Goal: Information Seeking & Learning: Learn about a topic

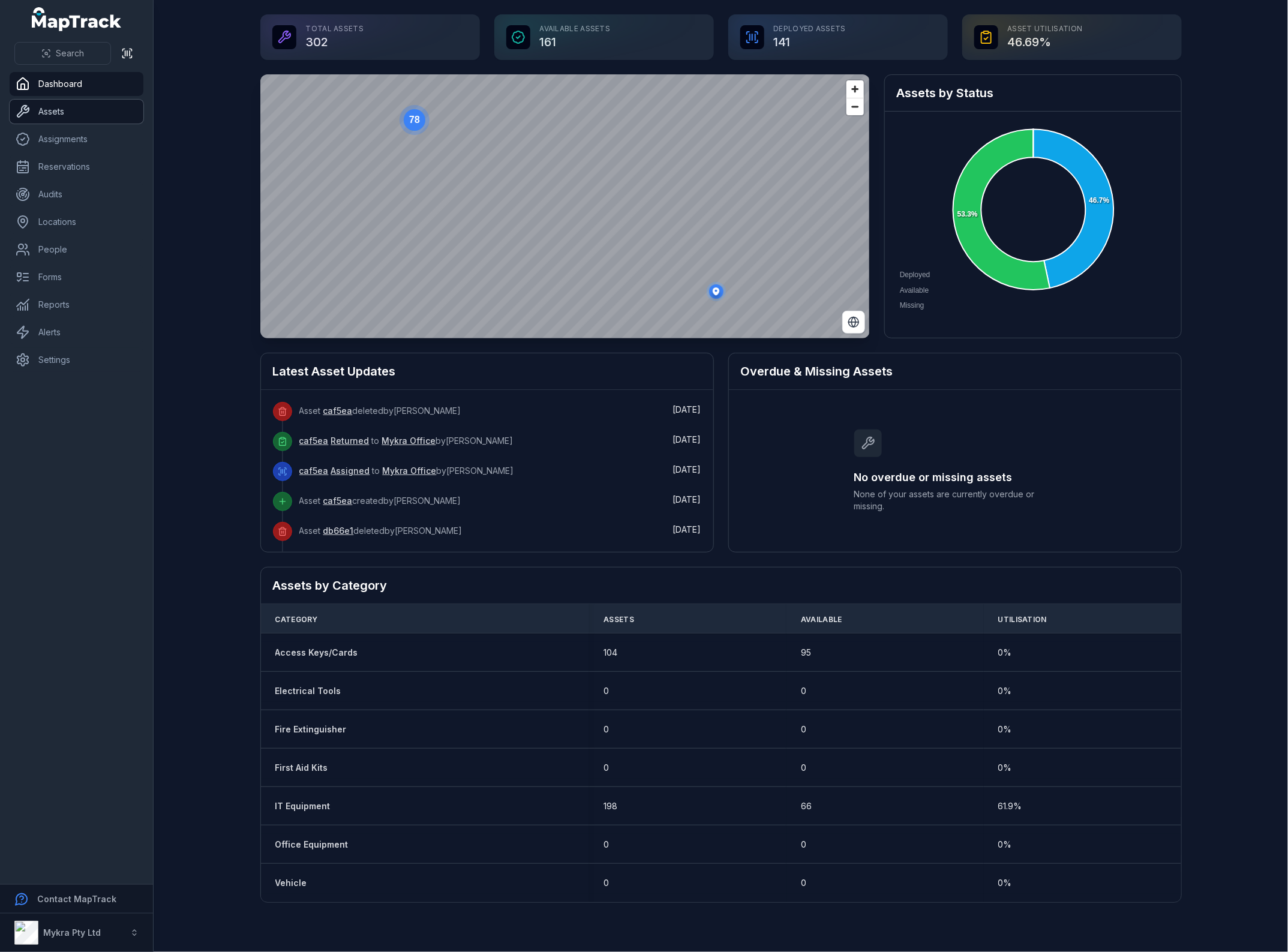
click at [67, 110] on link "Assets" at bounding box center [77, 111] width 134 height 24
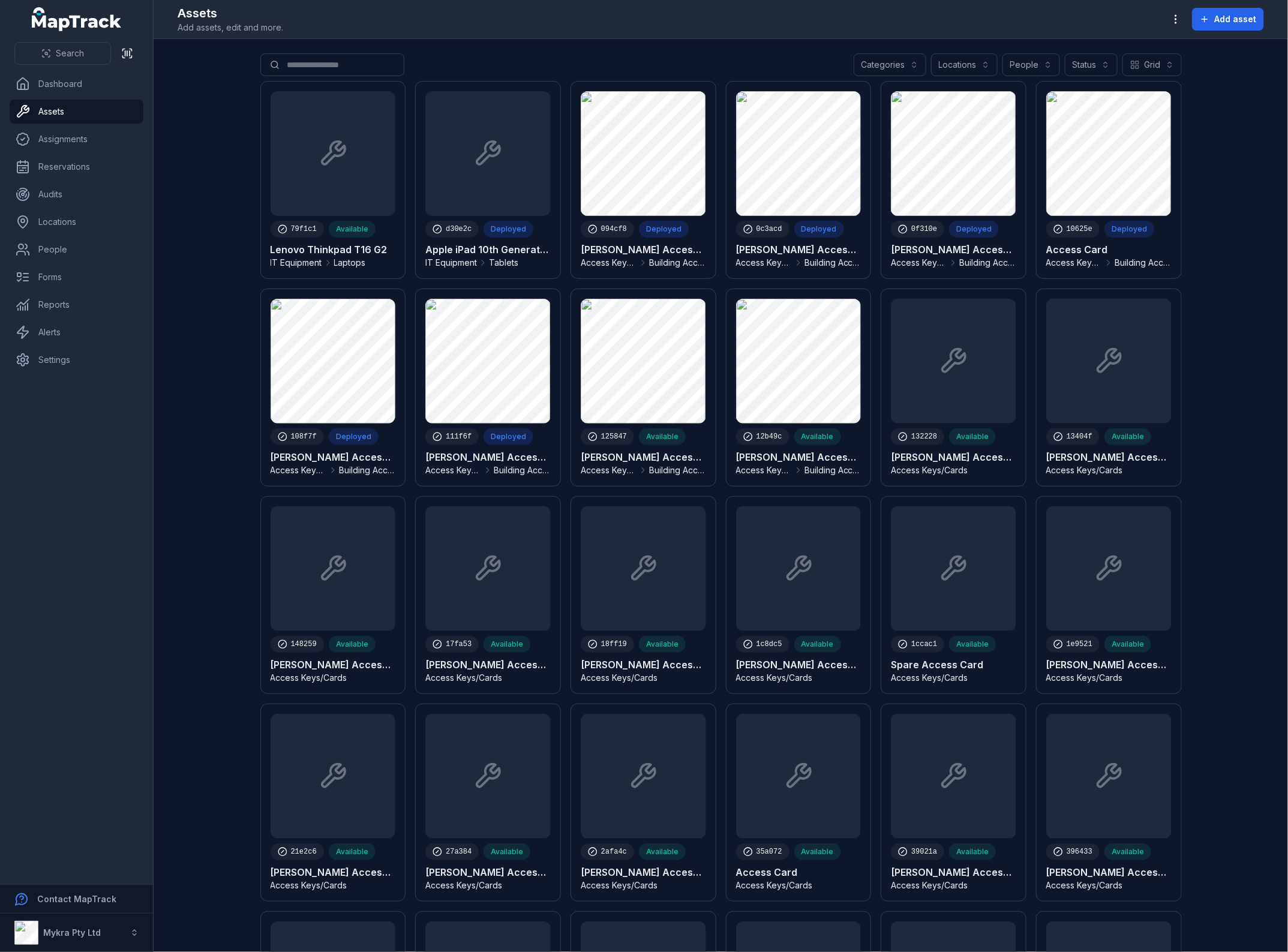
click at [250, 488] on main "Search for assets Categories Locations People Status Grid **** 79f1c1 Available…" at bounding box center [721, 496] width 1134 height 913
click at [66, 88] on link "Dashboard" at bounding box center [77, 84] width 134 height 24
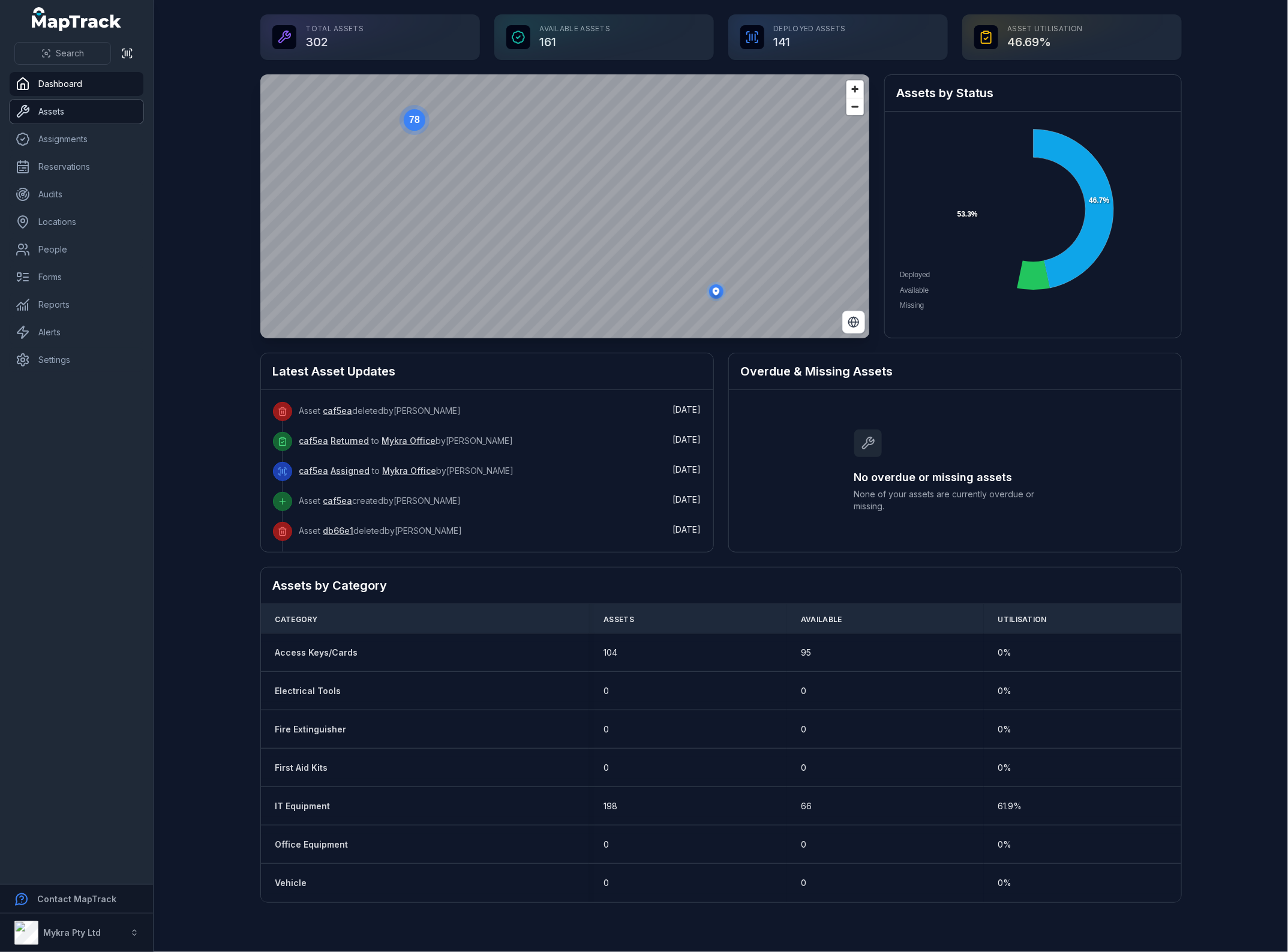
click at [61, 114] on link "Assets" at bounding box center [77, 111] width 134 height 24
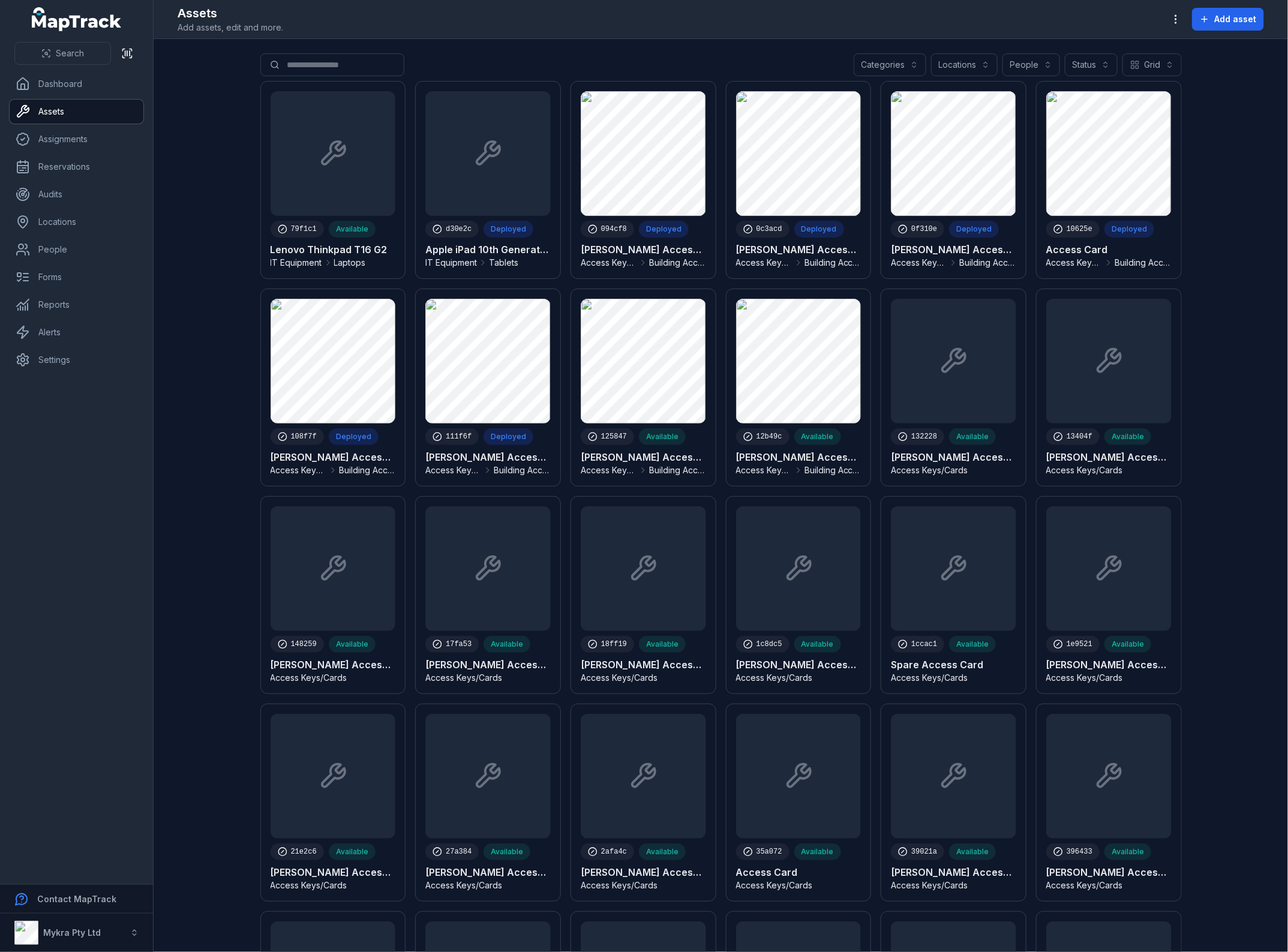
click at [915, 74] on button "Categories" at bounding box center [889, 64] width 72 height 23
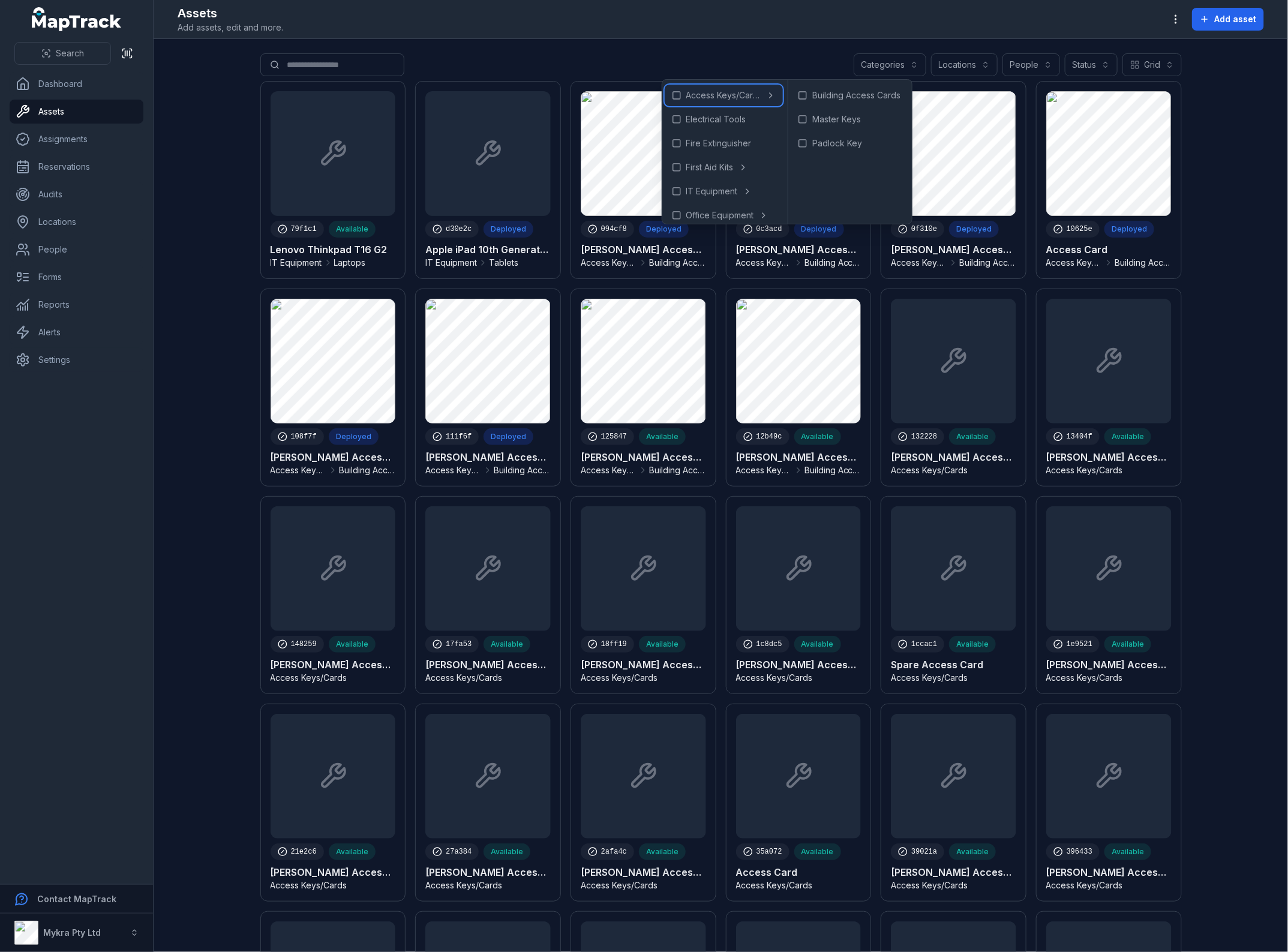
click at [768, 95] on icon at bounding box center [771, 95] width 10 height 10
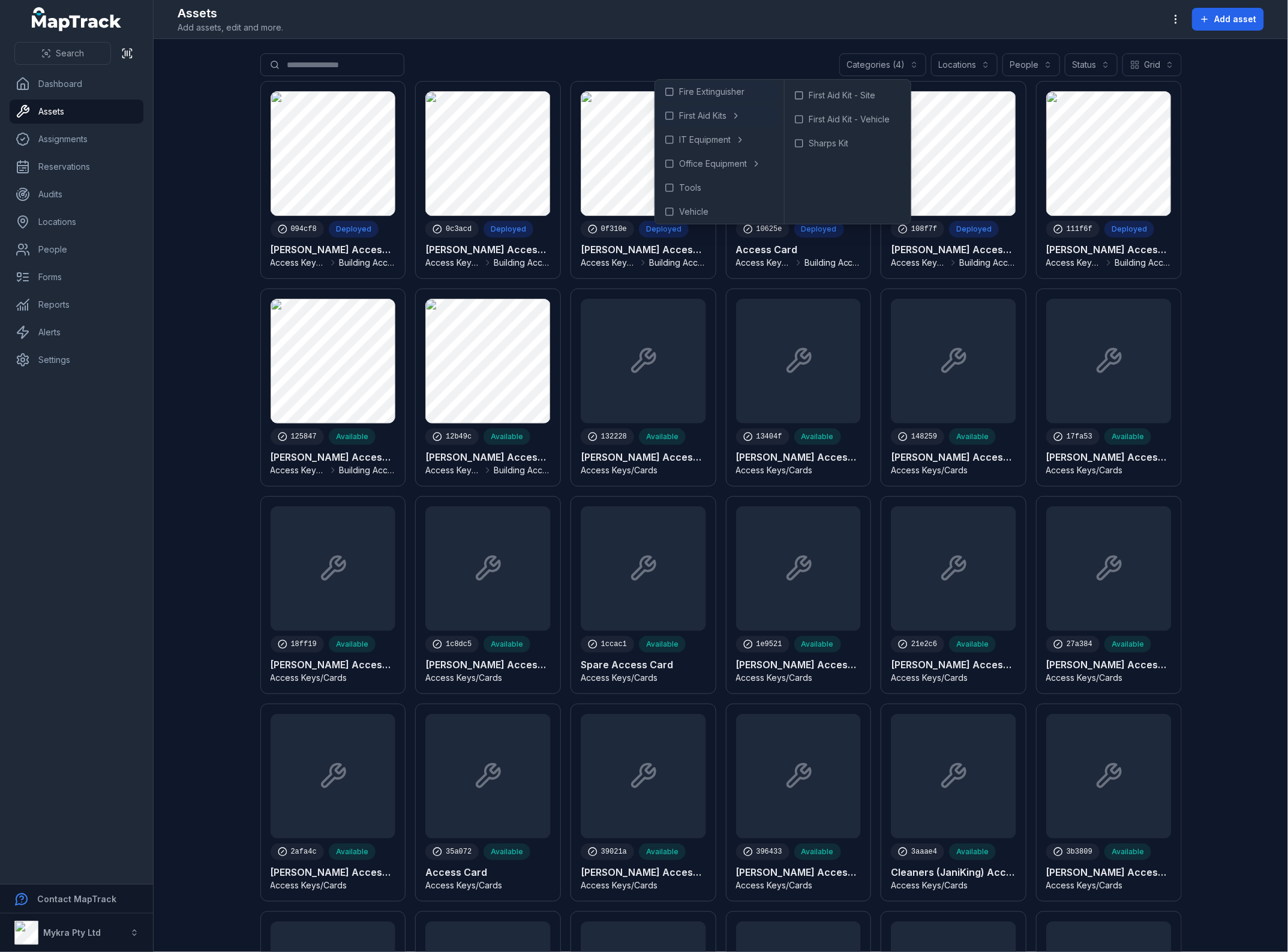
scroll to position [55, 0]
click at [768, 132] on icon at bounding box center [764, 136] width 10 height 10
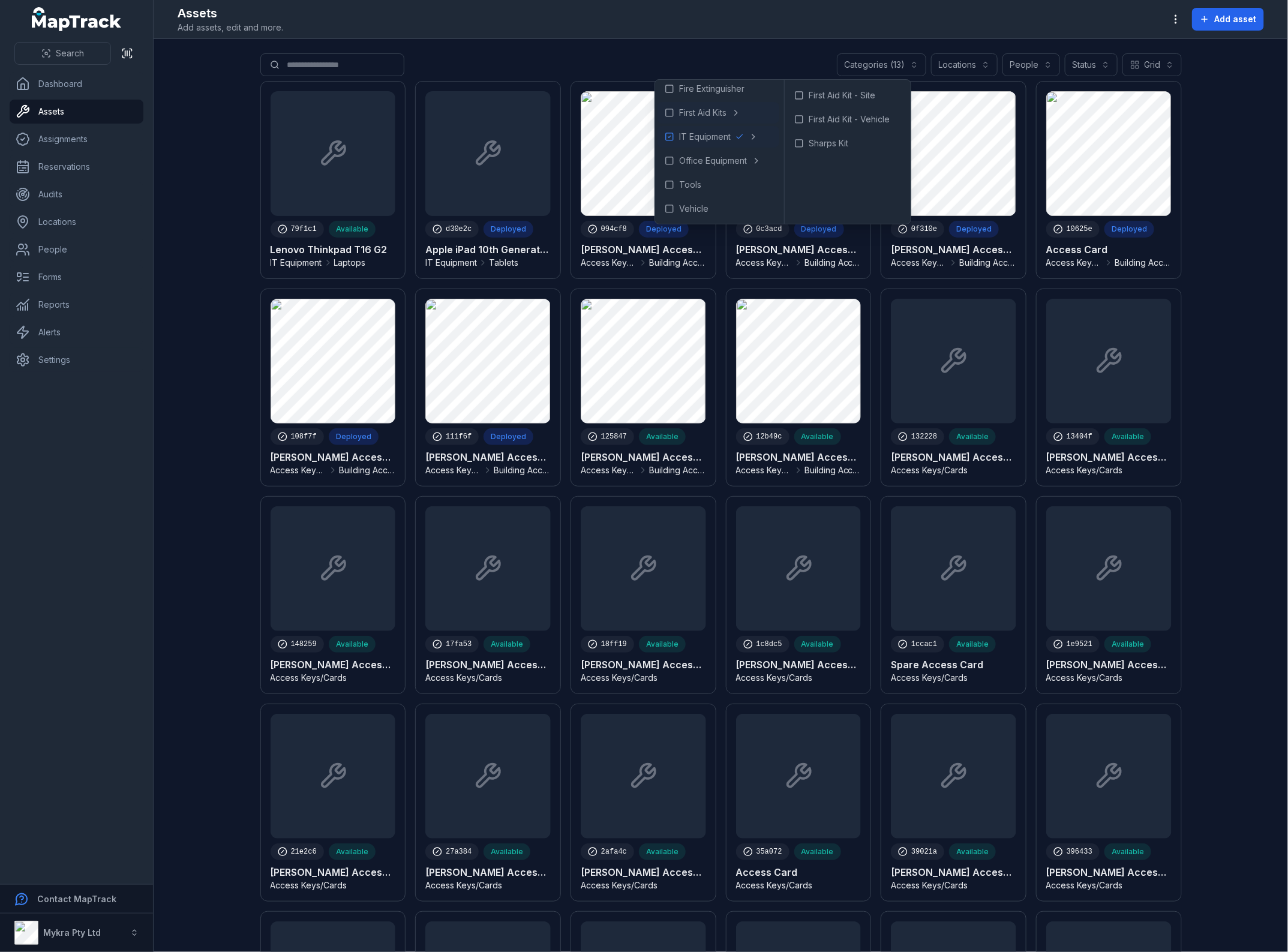
click at [1226, 334] on main "**********" at bounding box center [721, 496] width 1134 height 913
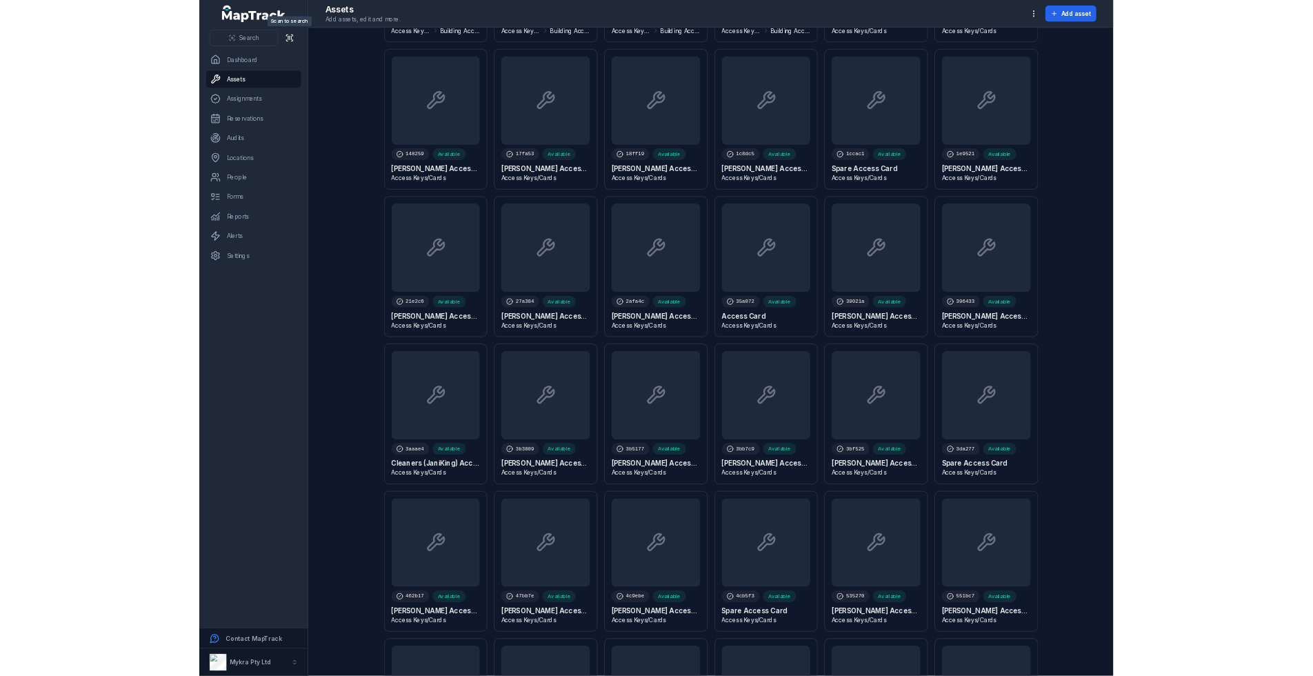
scroll to position [490, 0]
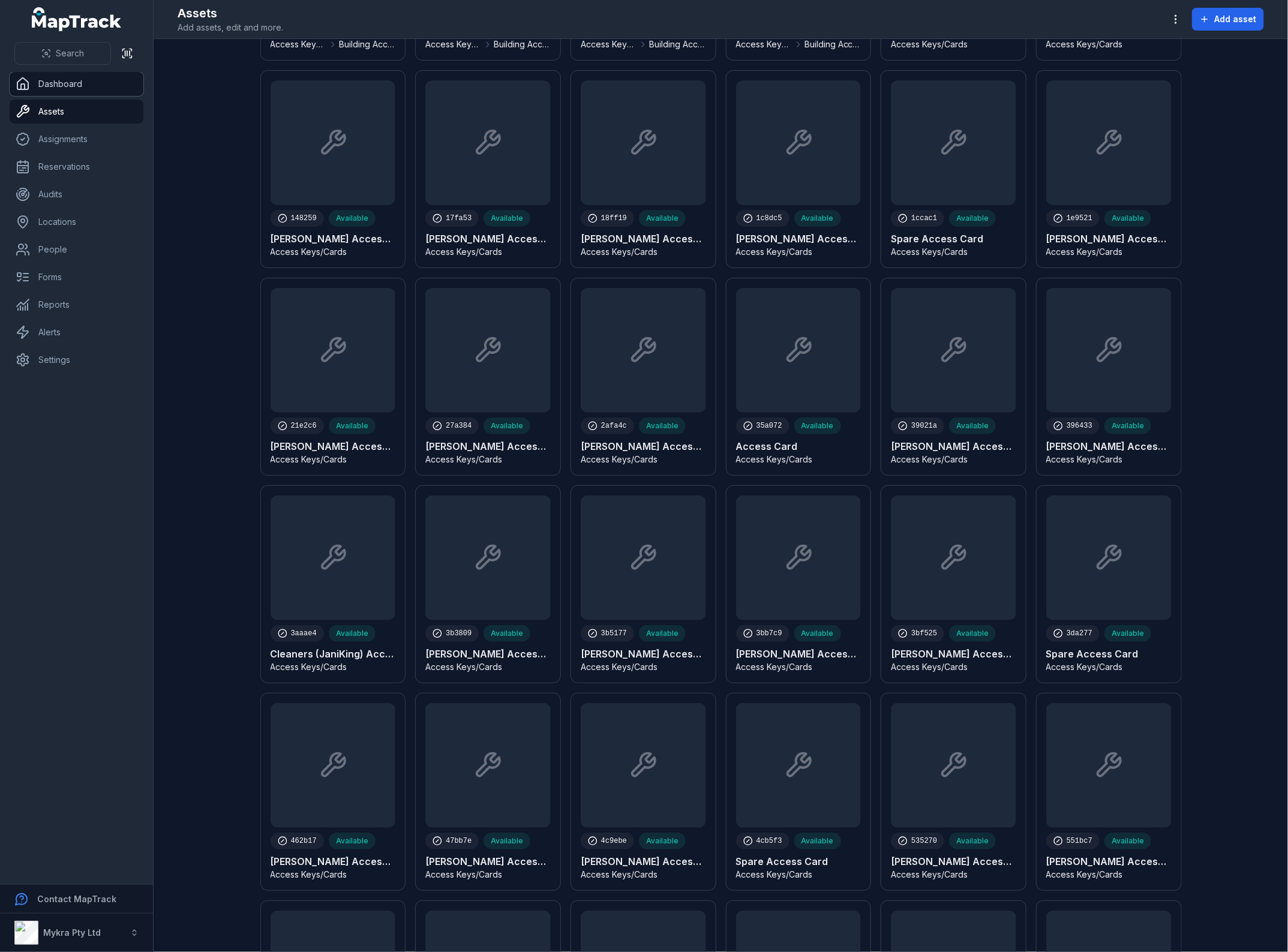
click at [37, 77] on link "Dashboard" at bounding box center [77, 84] width 134 height 24
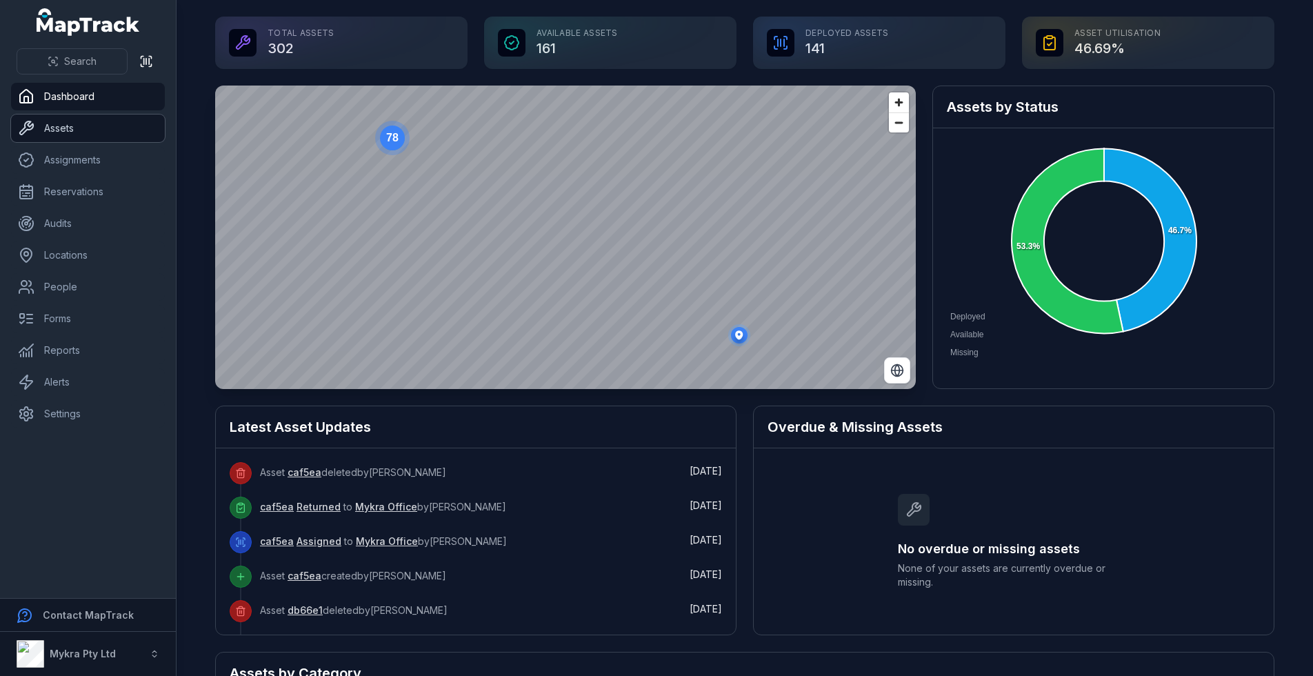
click at [94, 119] on link "Assets" at bounding box center [88, 128] width 154 height 28
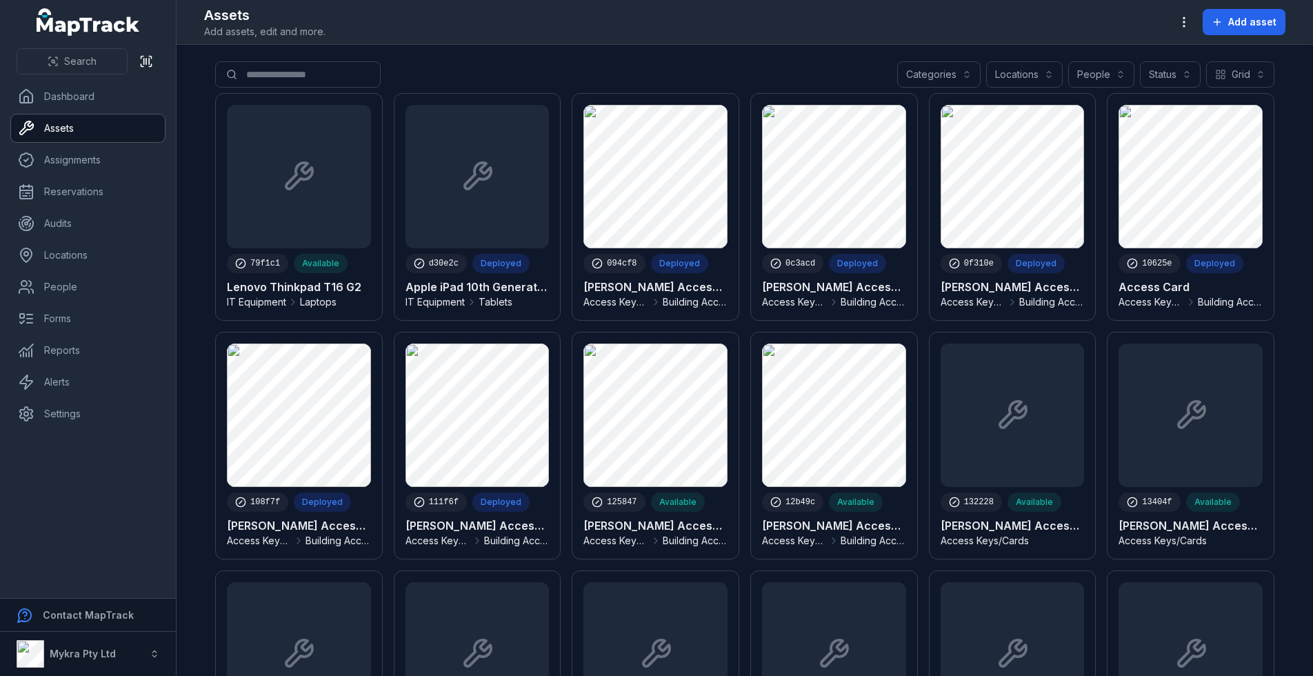
click at [957, 81] on button "Categories" at bounding box center [938, 74] width 83 height 26
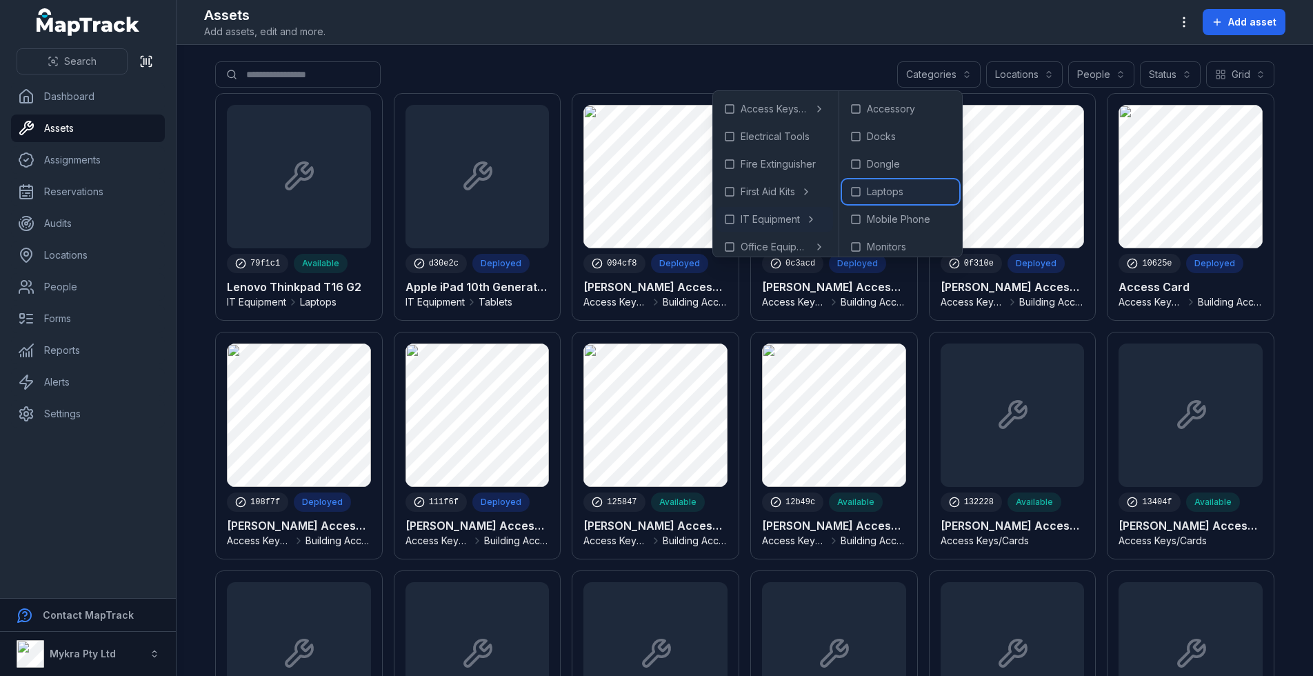
click at [903, 190] on span "Laptops" at bounding box center [885, 192] width 37 height 14
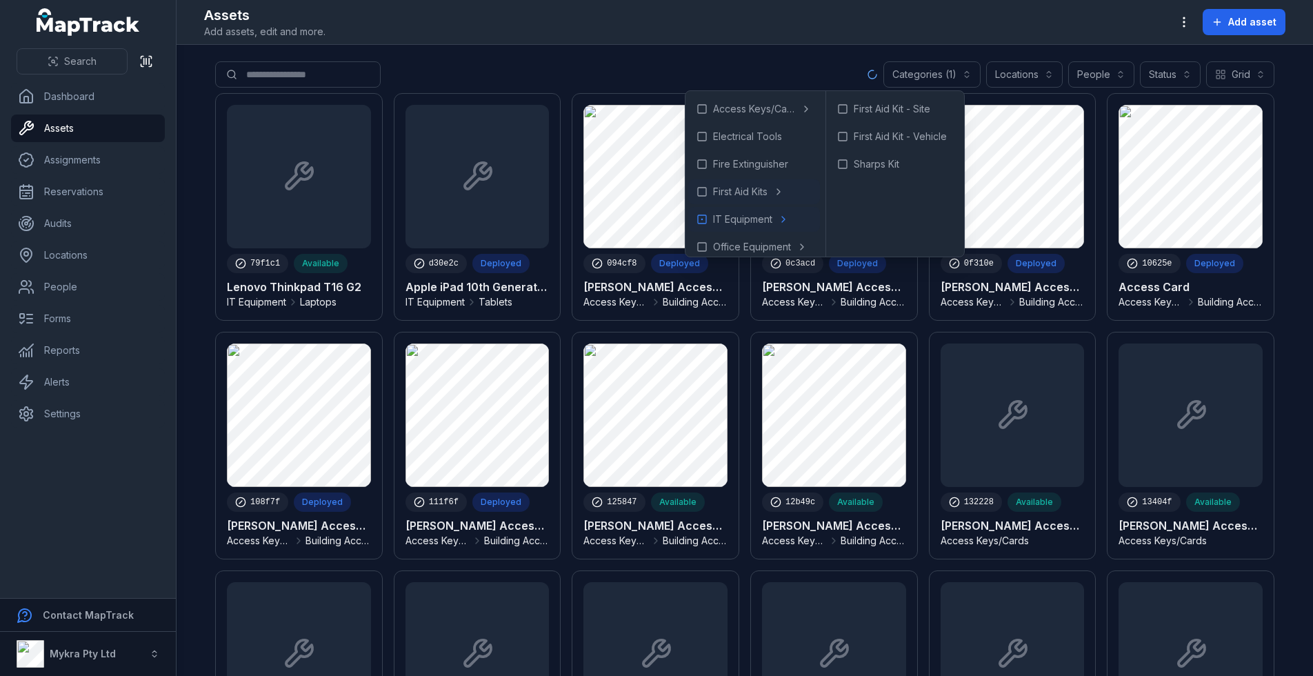
click at [796, 60] on main "**********" at bounding box center [745, 360] width 1137 height 631
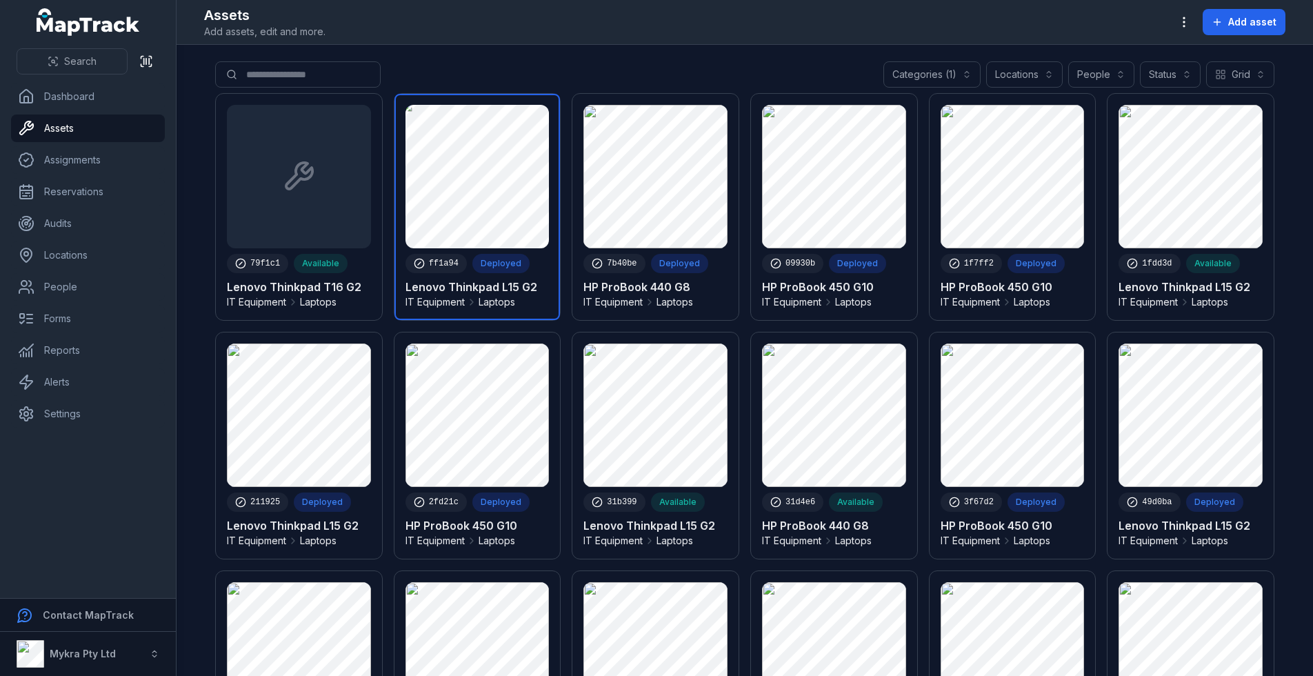
click at [491, 297] on link at bounding box center [477, 207] width 166 height 226
click at [501, 212] on link at bounding box center [477, 207] width 166 height 226
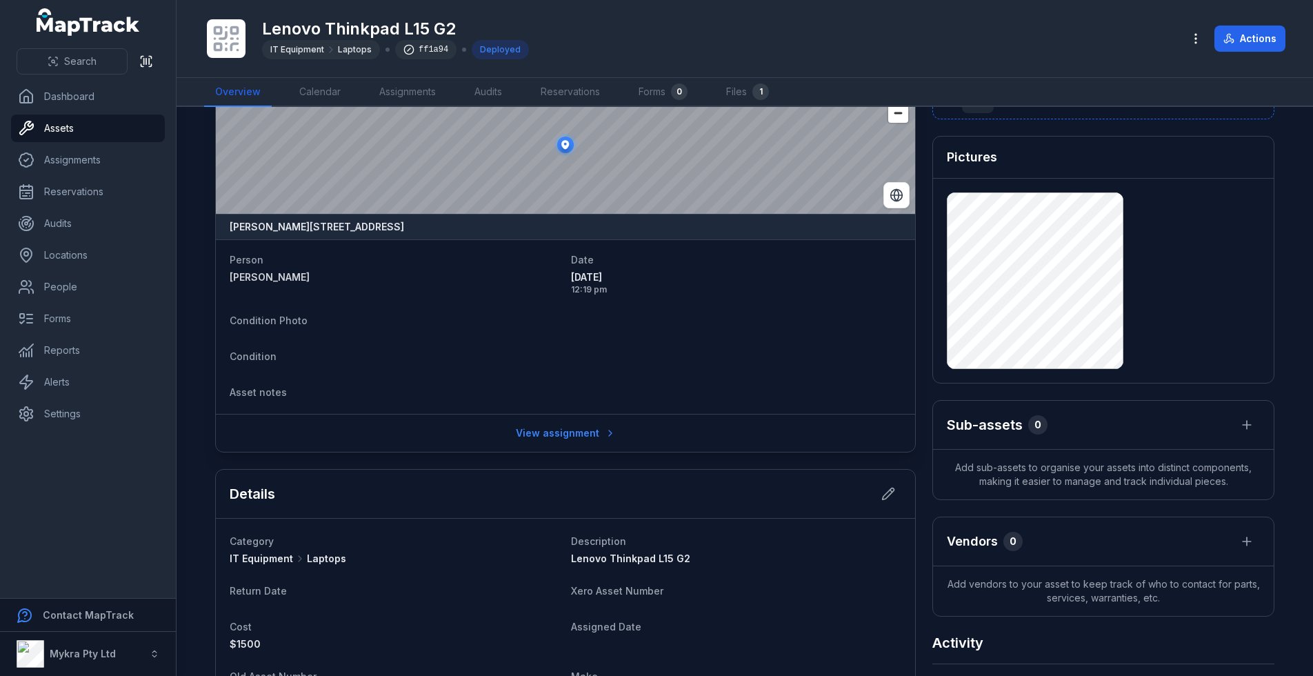
scroll to position [43, 0]
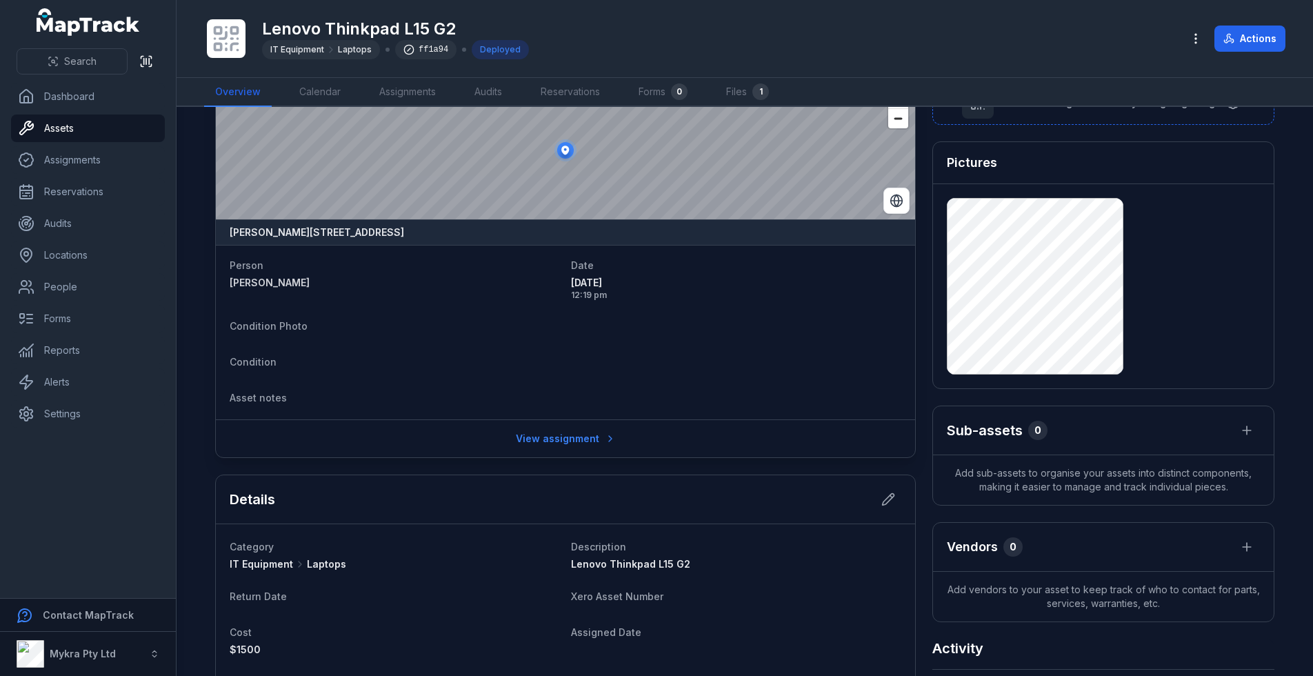
click at [1062, 477] on span "Add sub-assets to organise your assets into distinct components, making it easi…" at bounding box center [1103, 480] width 341 height 50
click at [71, 163] on link "Assignments" at bounding box center [88, 160] width 154 height 28
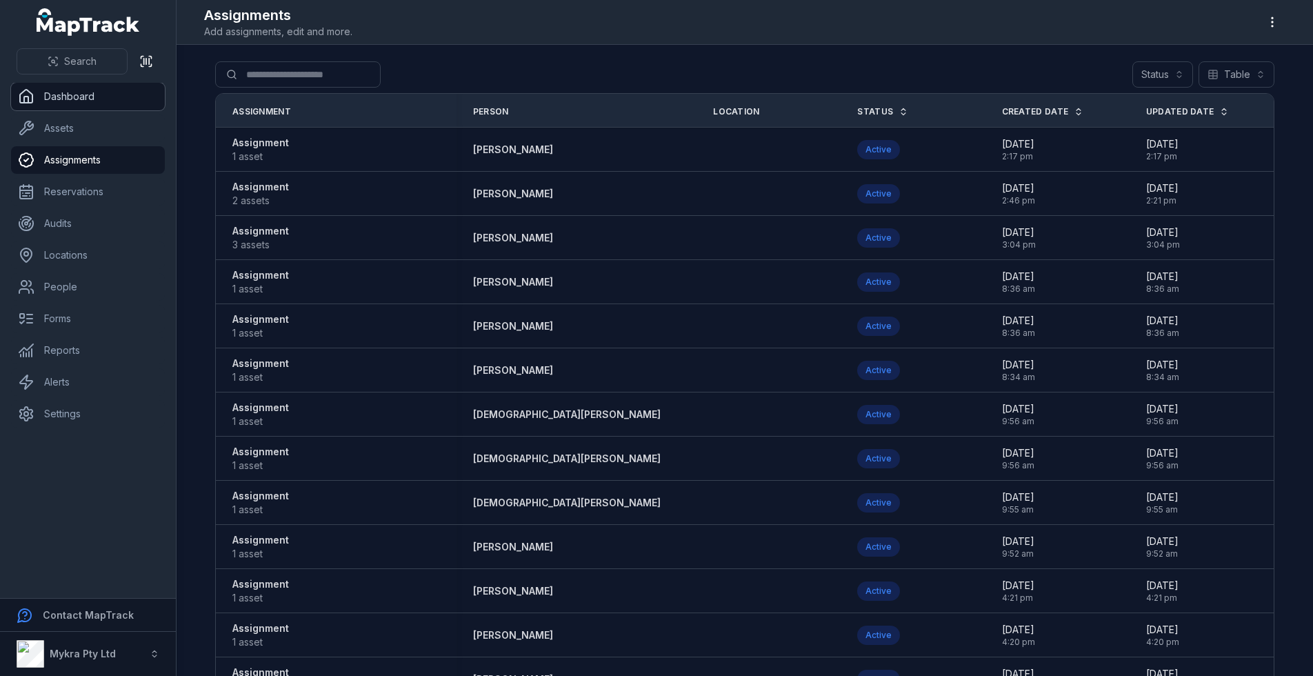
click at [59, 103] on link "Dashboard" at bounding box center [88, 97] width 154 height 28
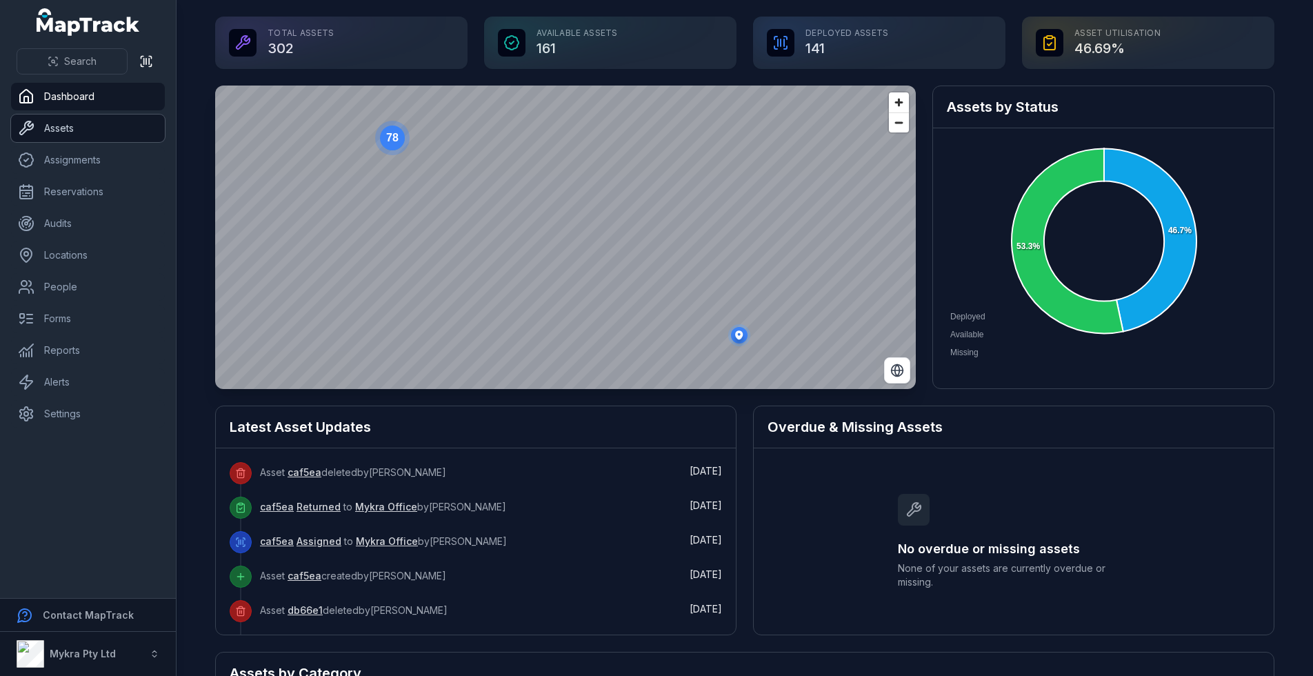
click at [70, 123] on link "Assets" at bounding box center [88, 128] width 154 height 28
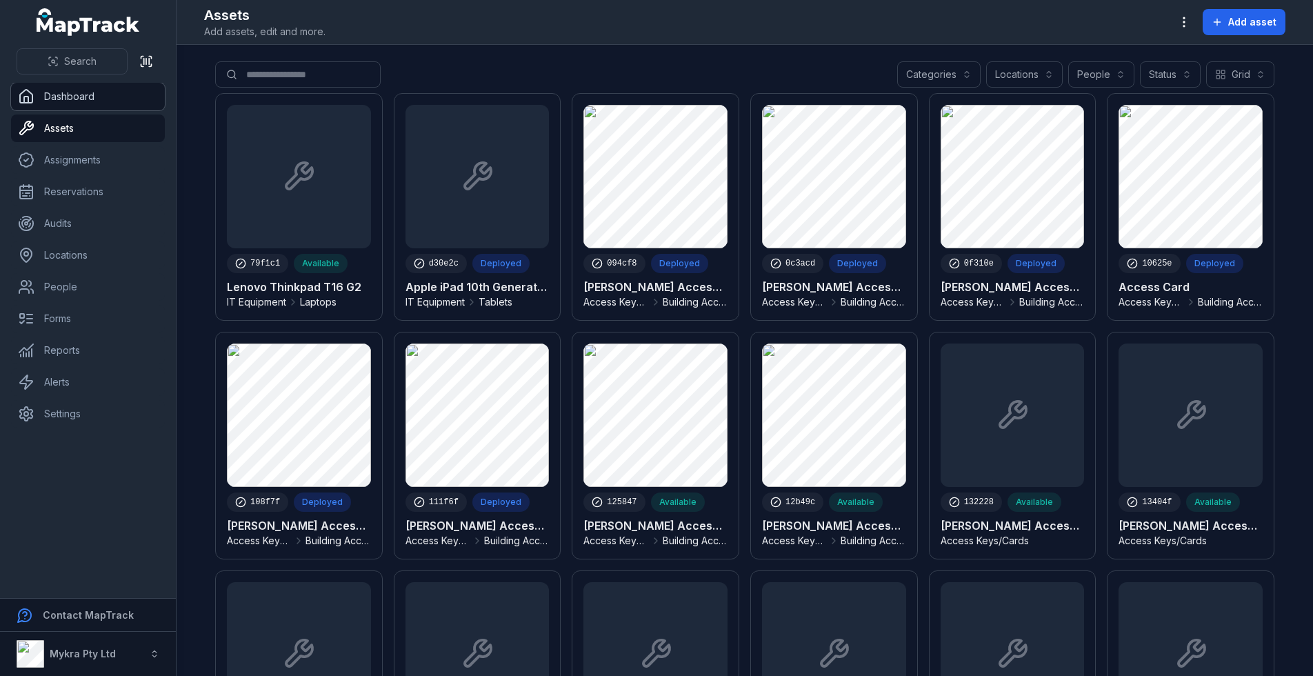
click at [95, 85] on link "Dashboard" at bounding box center [88, 97] width 154 height 28
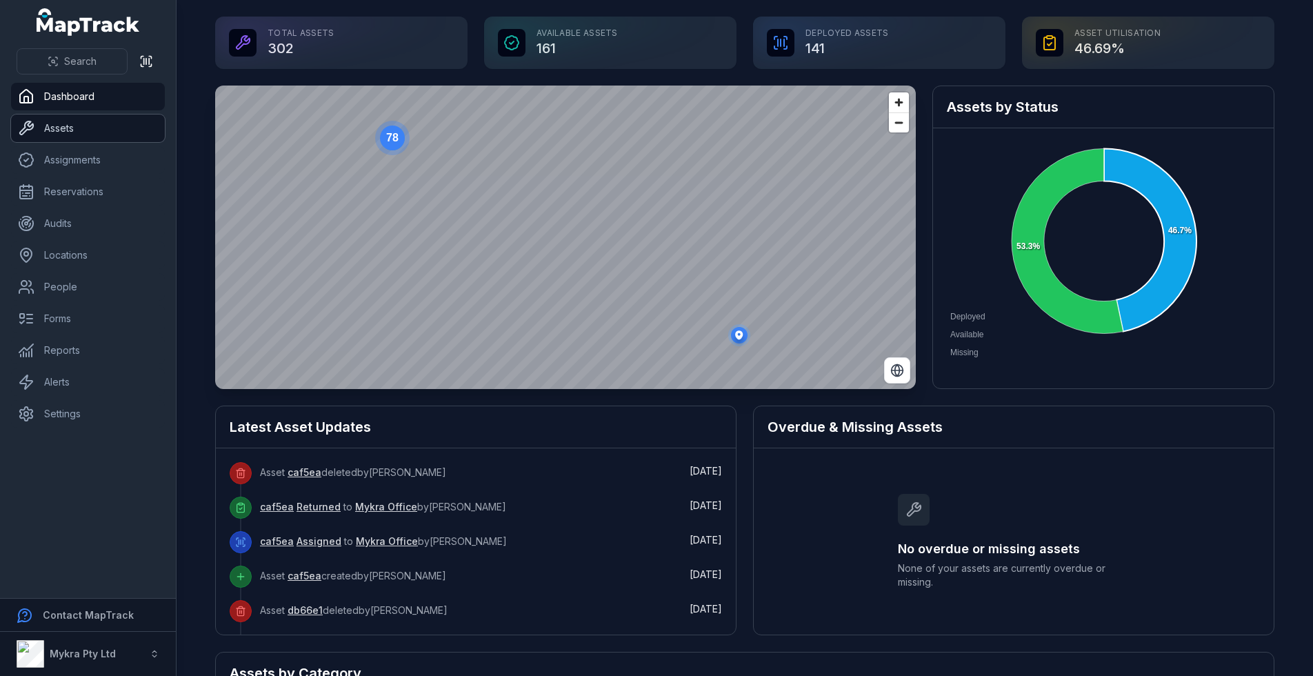
click at [61, 118] on link "Assets" at bounding box center [88, 128] width 154 height 28
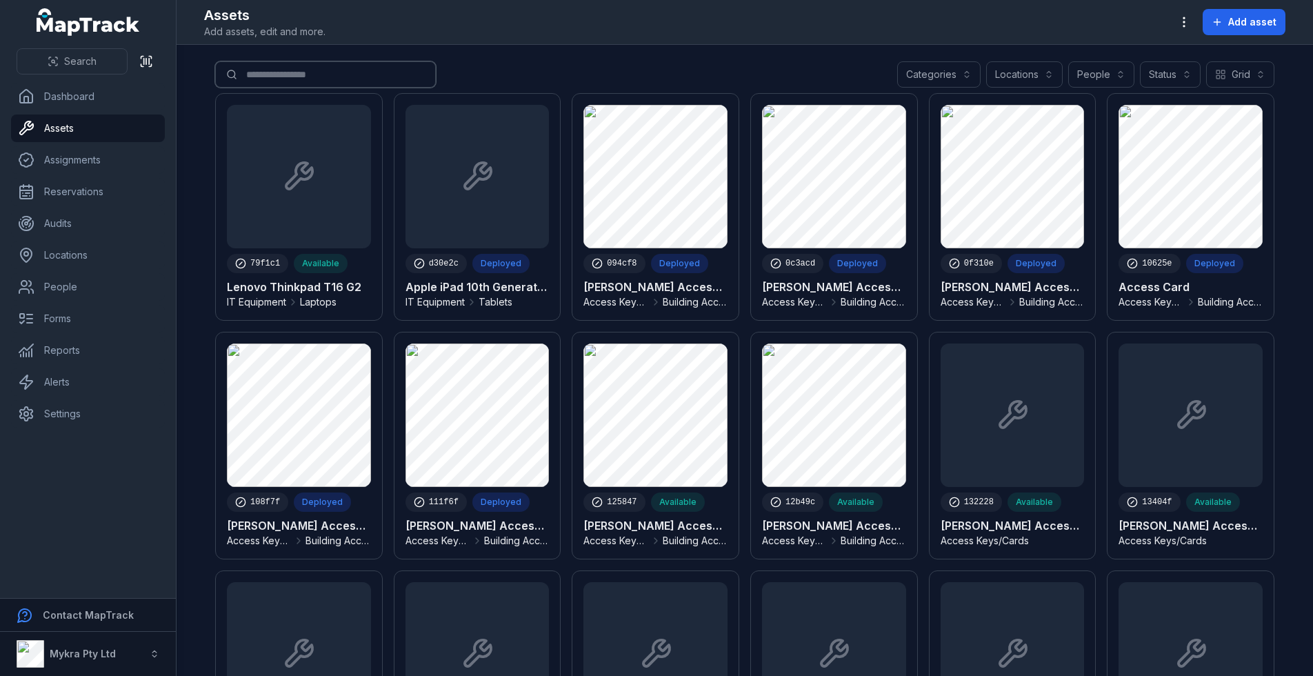
click at [342, 75] on input "Search for assets" at bounding box center [325, 74] width 221 height 26
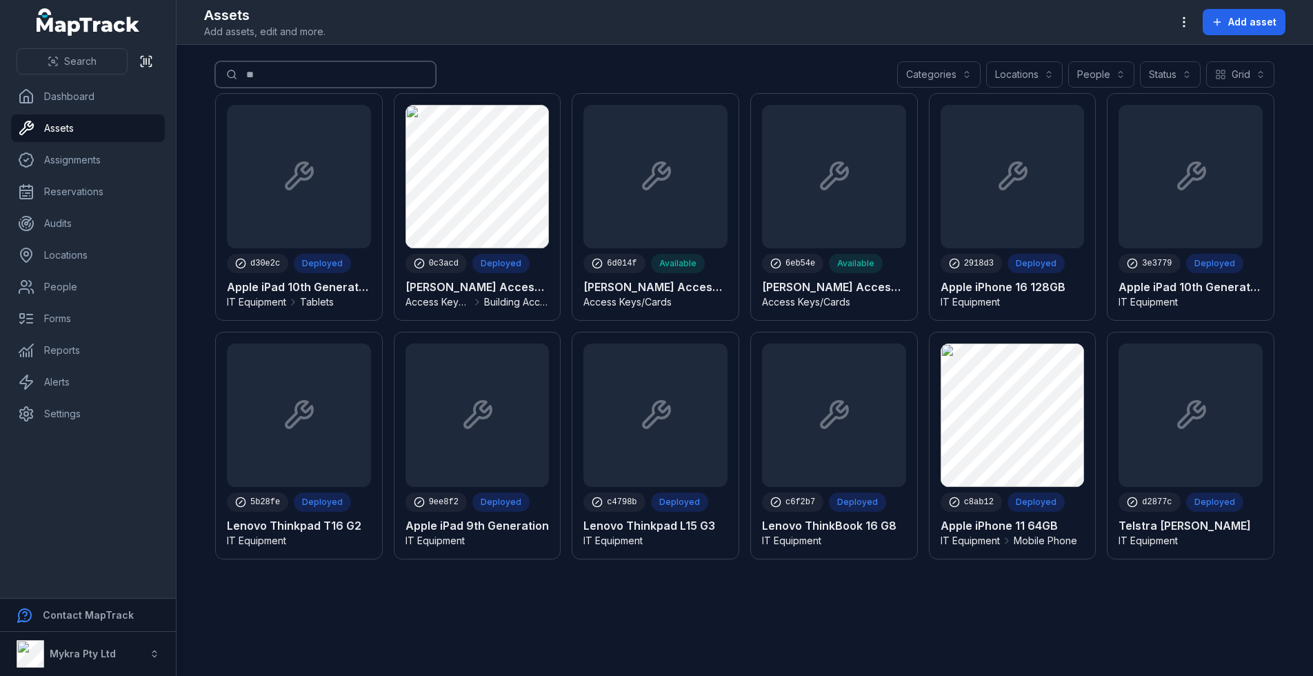
type input "*"
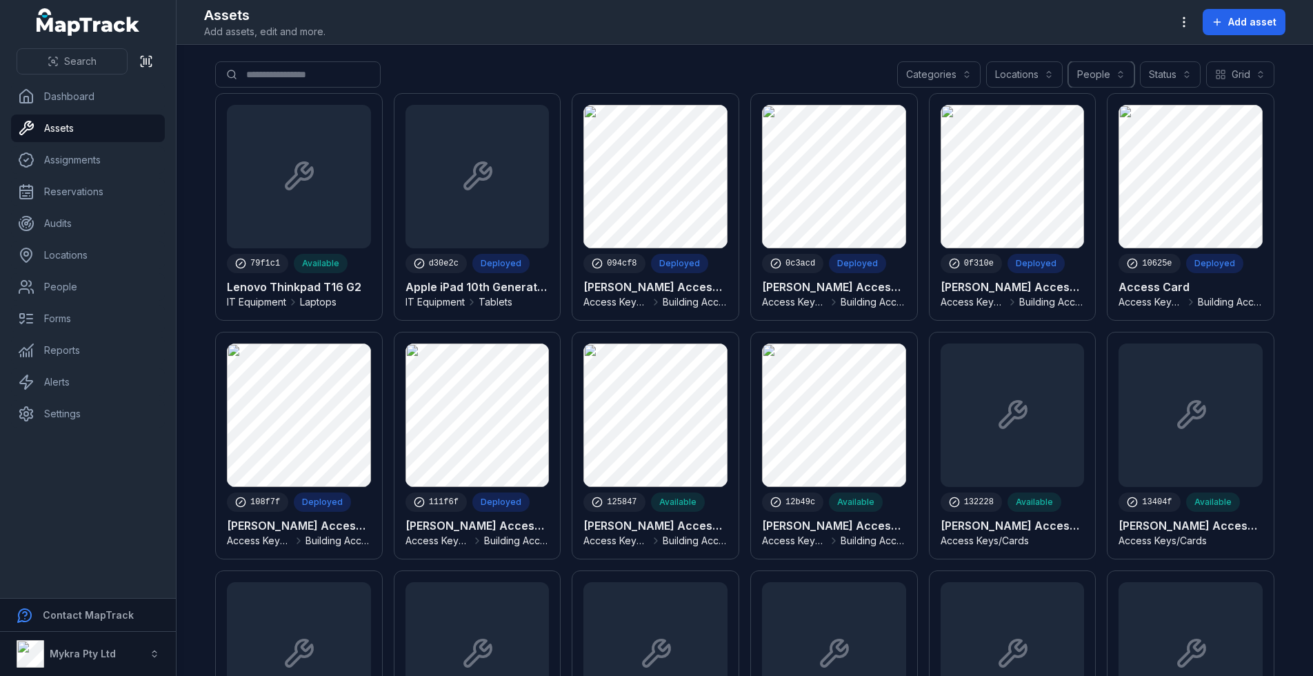
click at [1117, 83] on button "People" at bounding box center [1101, 74] width 66 height 26
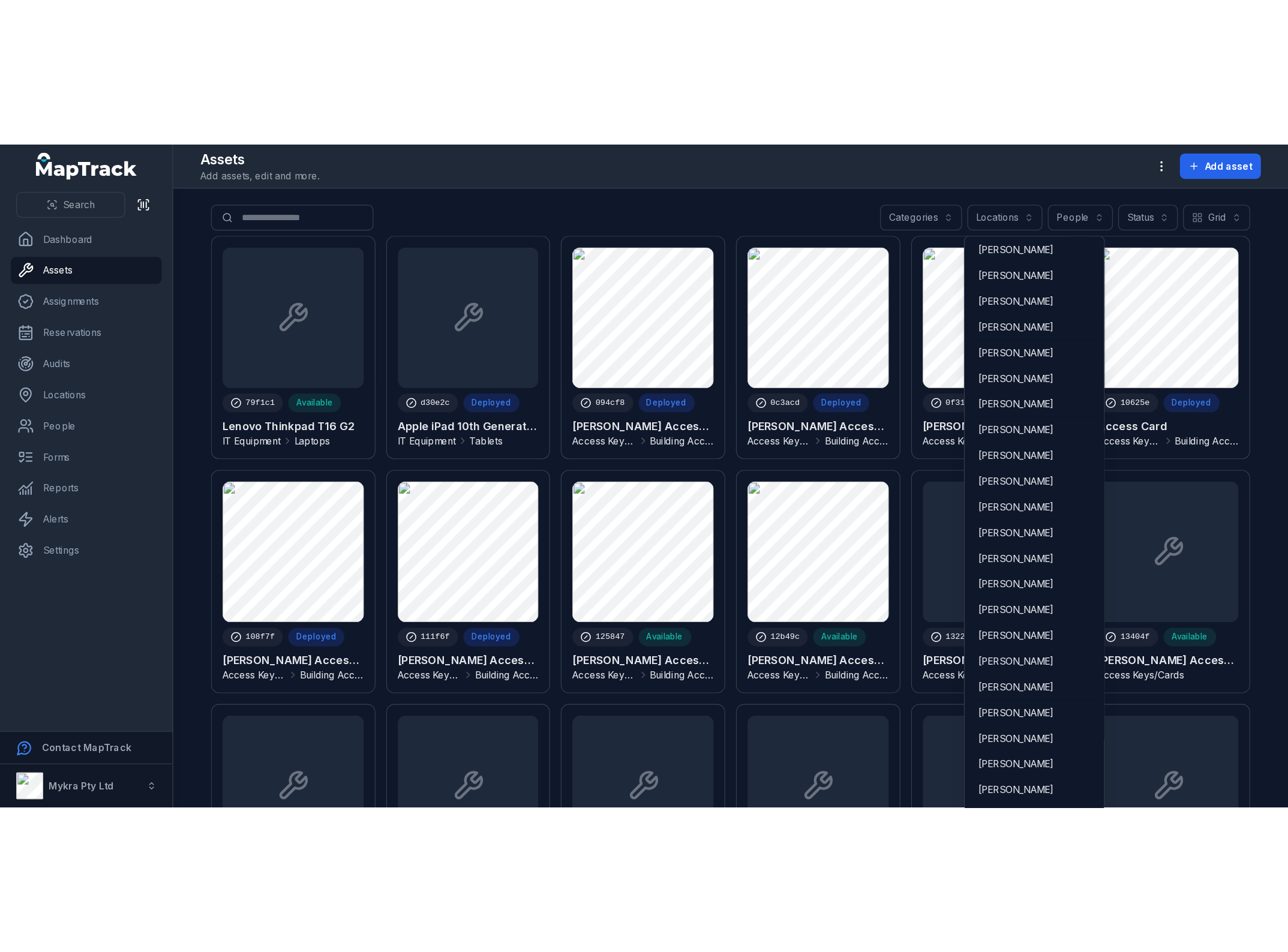
scroll to position [636, 0]
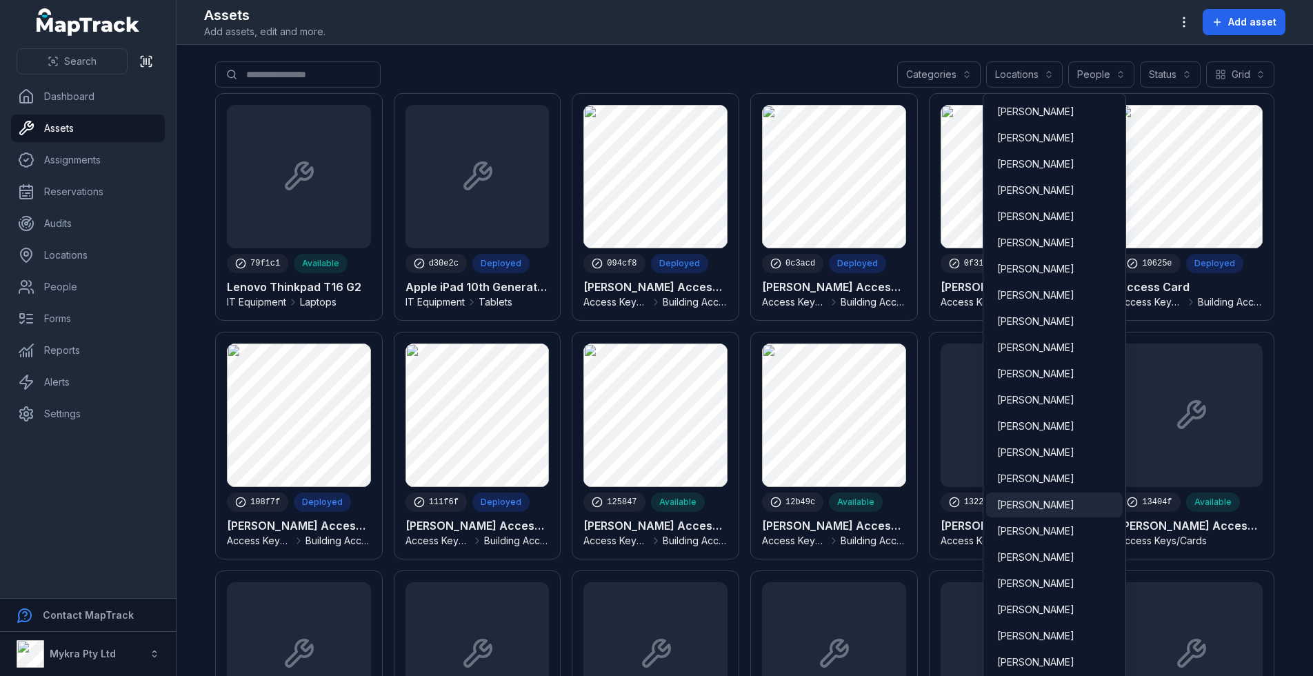
click at [1035, 499] on span "[PERSON_NAME]" at bounding box center [1035, 505] width 77 height 14
click at [737, 63] on div "**********" at bounding box center [744, 77] width 1059 height 32
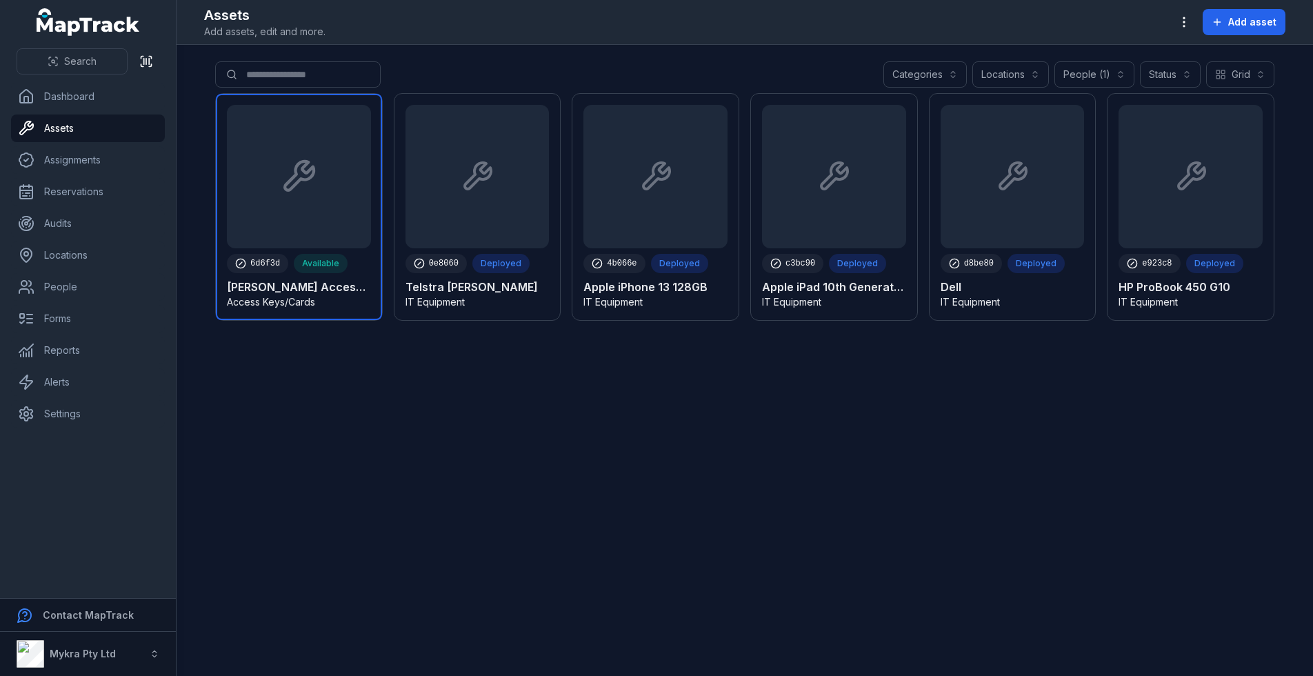
click at [355, 298] on link at bounding box center [299, 207] width 166 height 226
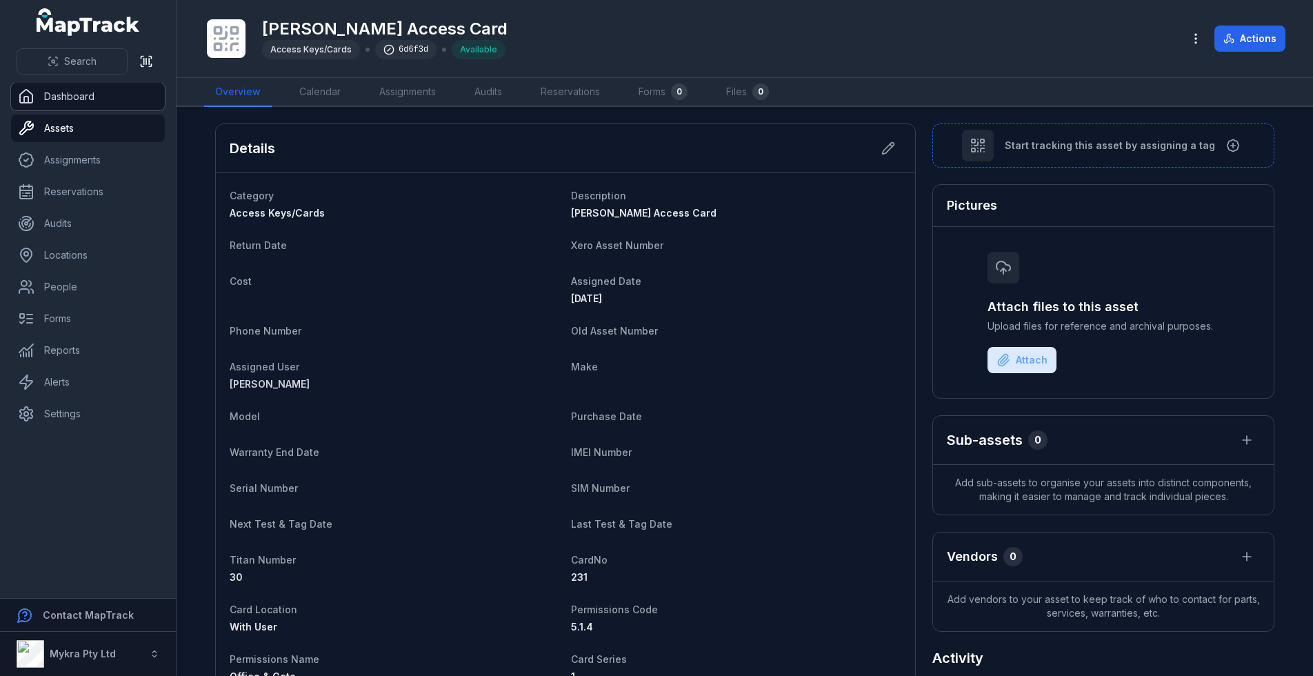
click at [63, 105] on link "Dashboard" at bounding box center [88, 97] width 154 height 28
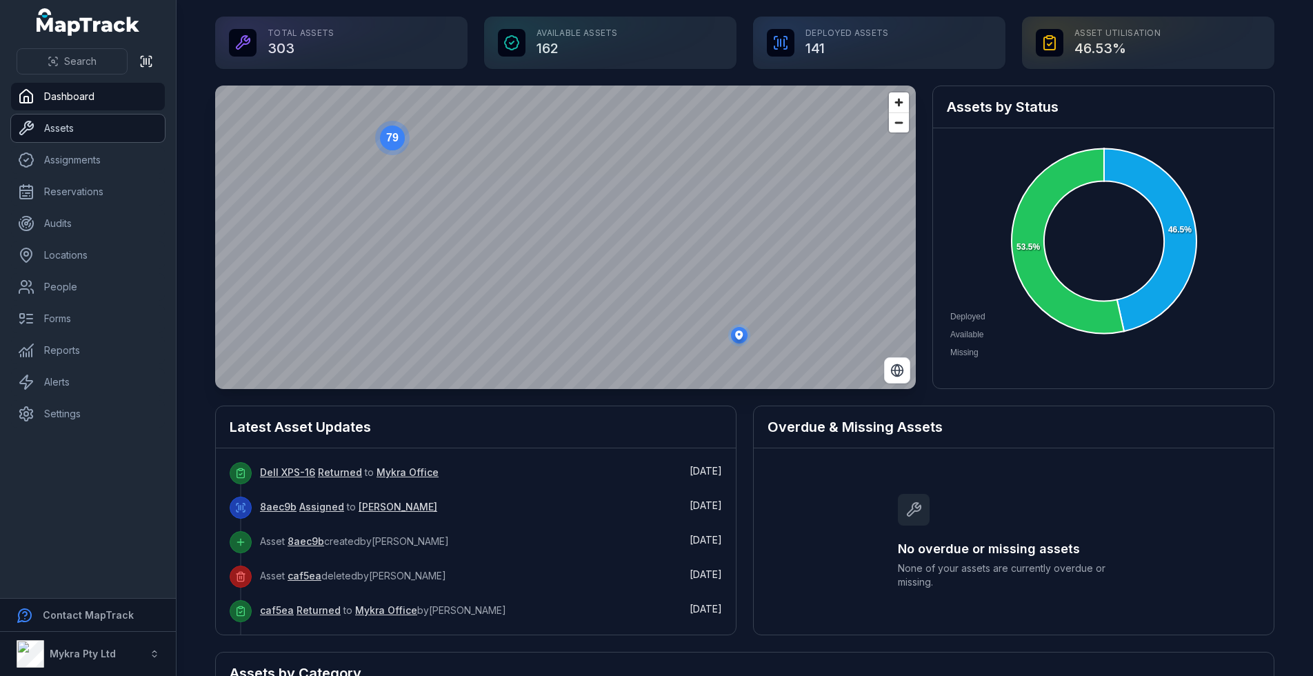
click at [41, 123] on link "Assets" at bounding box center [88, 128] width 154 height 28
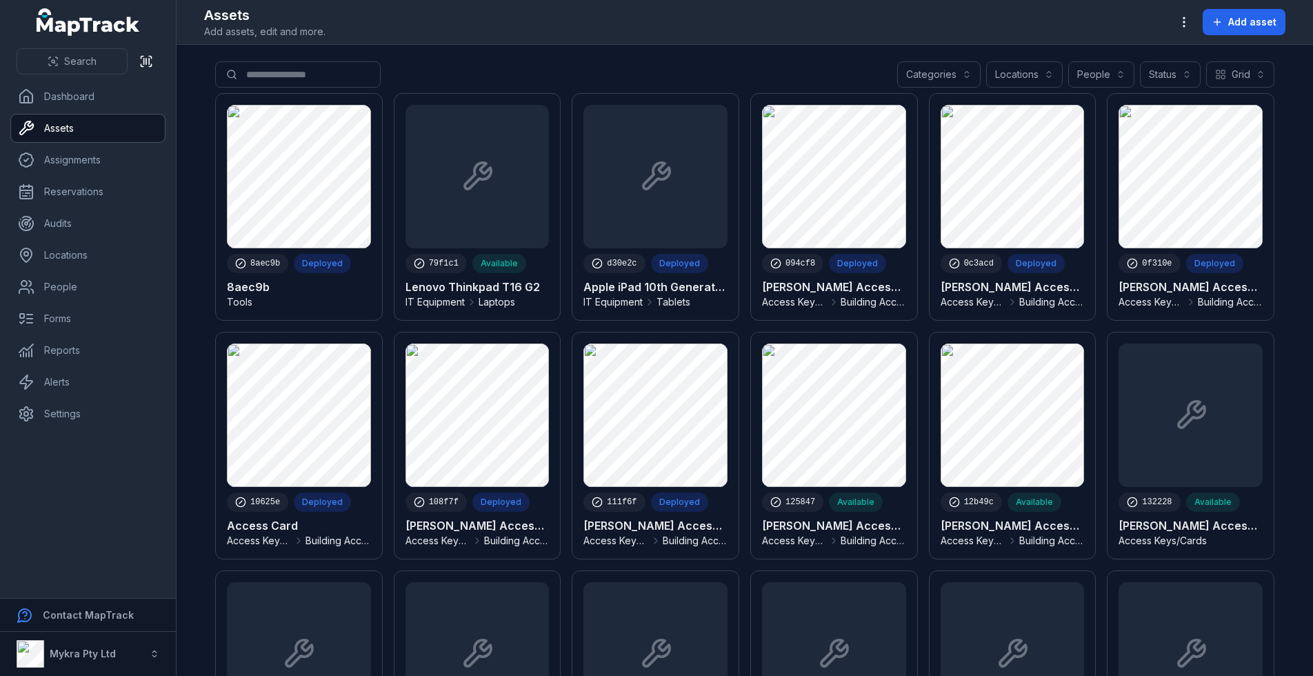
click at [968, 64] on button "Categories" at bounding box center [938, 74] width 83 height 26
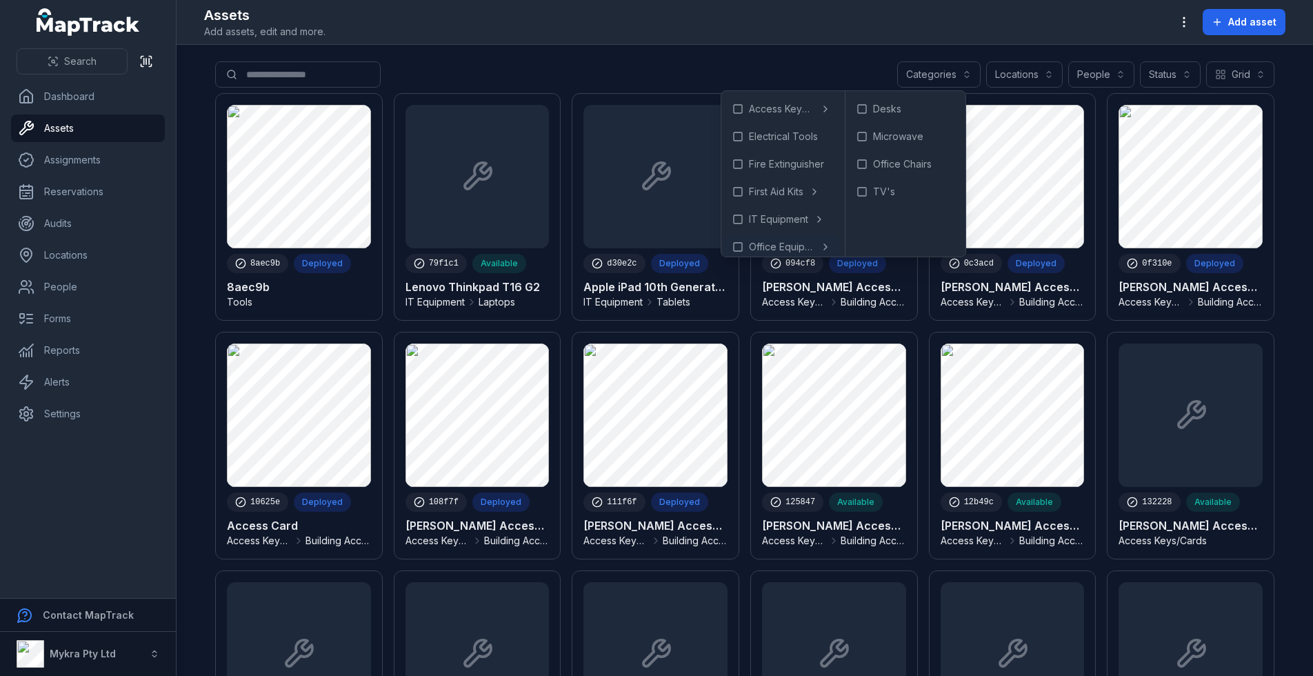
click at [580, 74] on div "Search for assets Categories Locations People Status Grid ****" at bounding box center [744, 77] width 1059 height 32
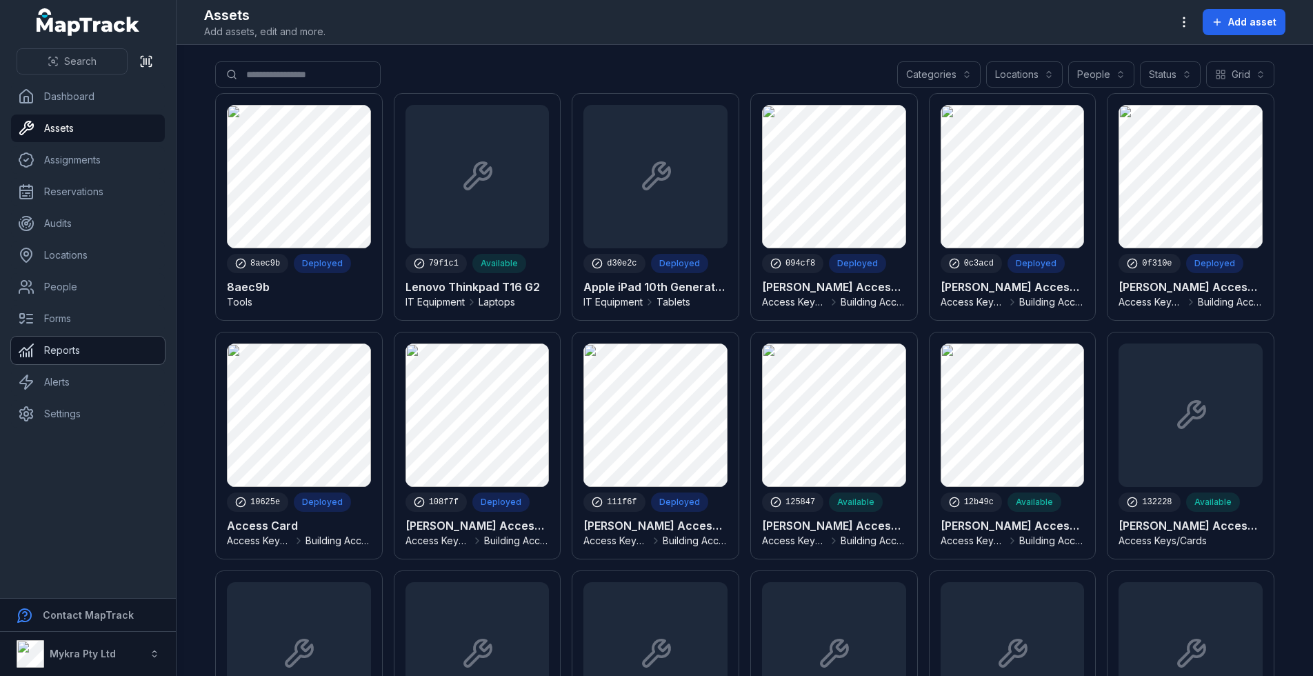
click at [122, 362] on link "Reports" at bounding box center [88, 351] width 154 height 28
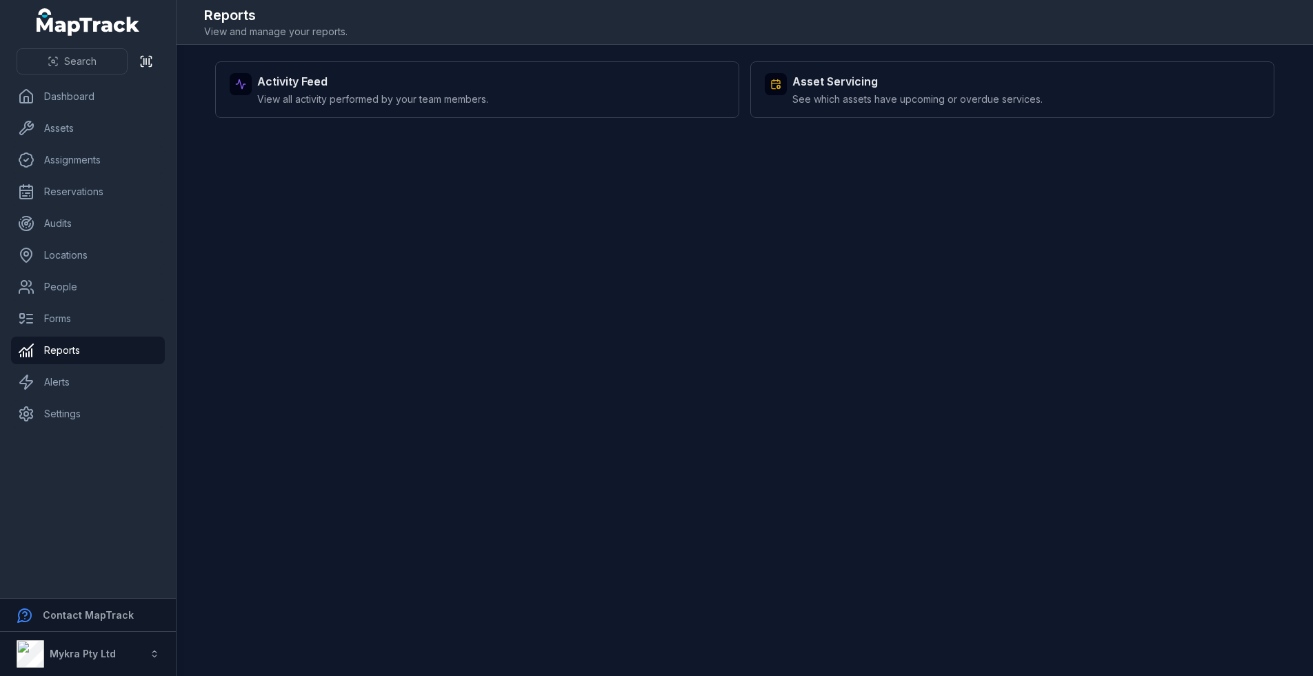
click at [720, 180] on main "Activity Feed View all activity performed by your team members. Asset Servicing…" at bounding box center [745, 360] width 1137 height 631
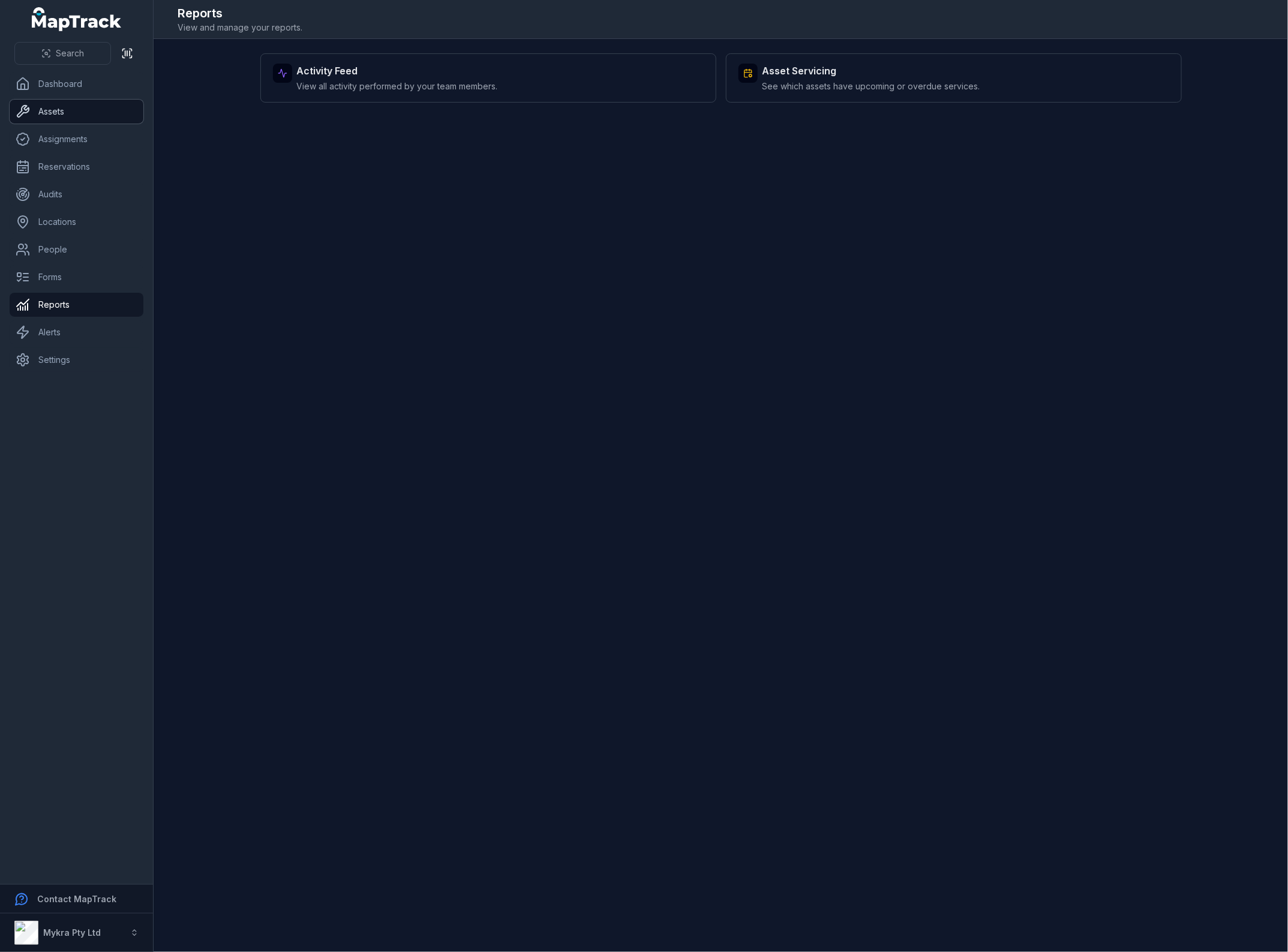
click at [56, 115] on link "Assets" at bounding box center [77, 111] width 134 height 24
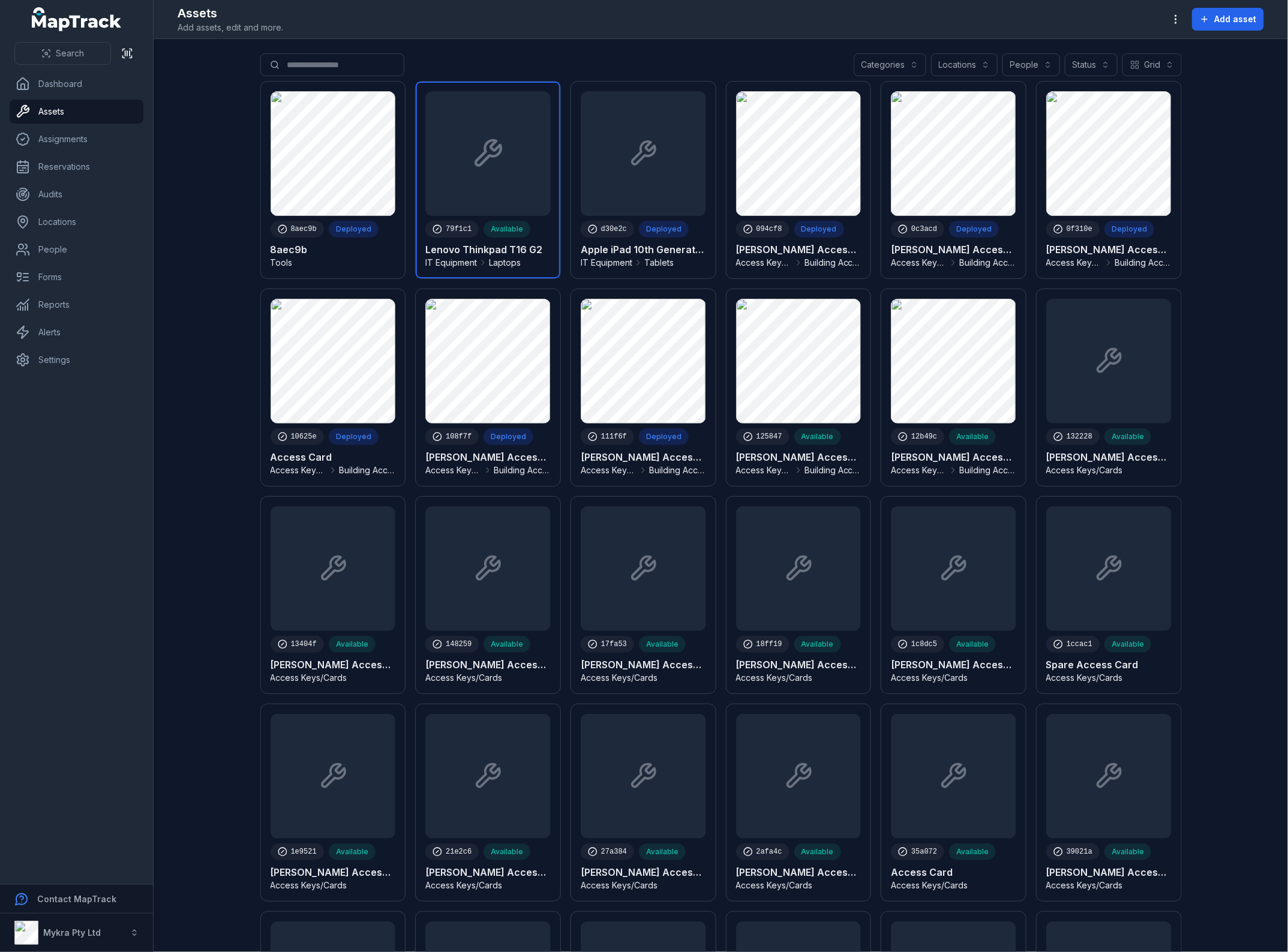
click at [507, 249] on link at bounding box center [488, 180] width 144 height 196
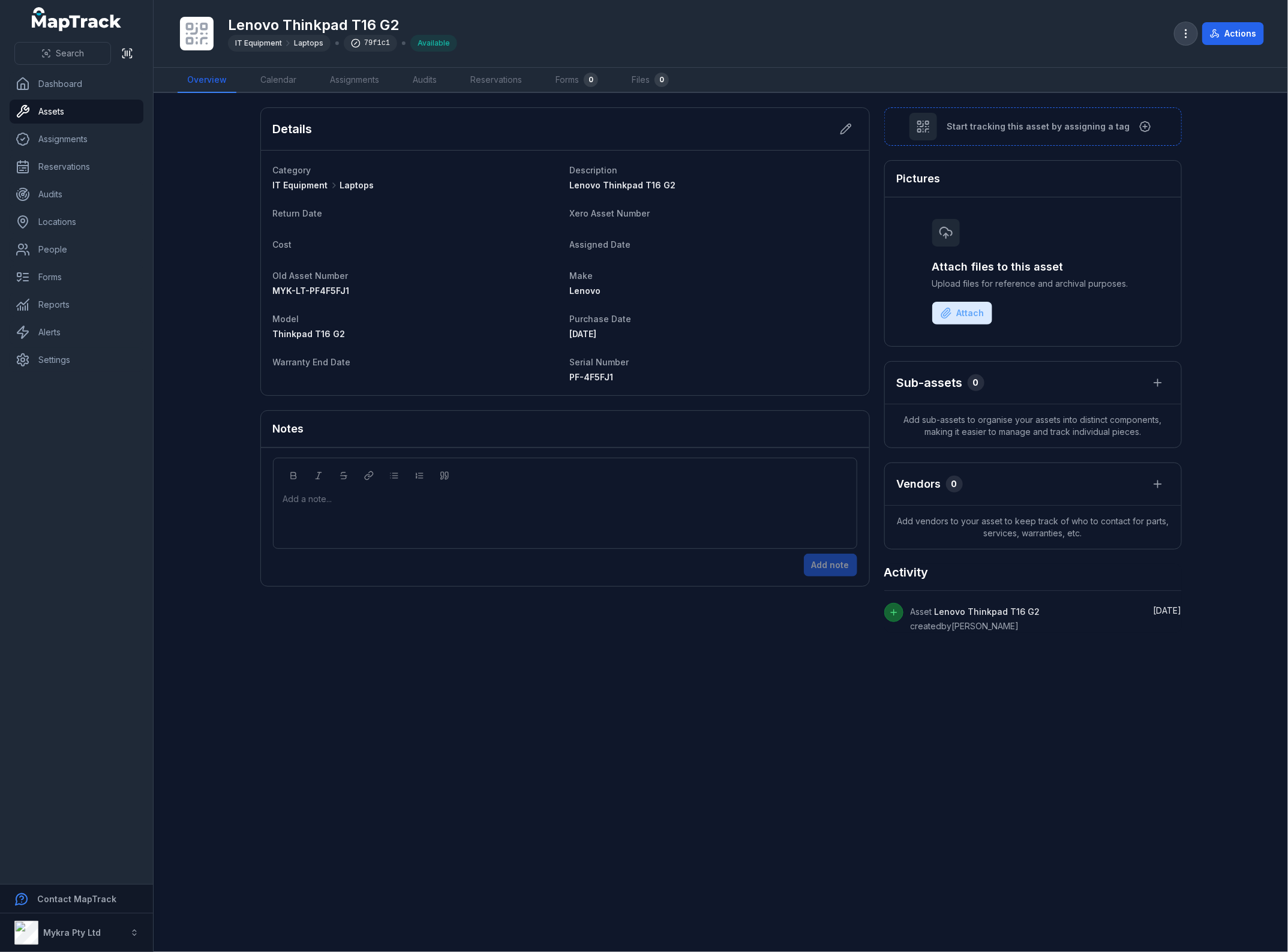
click at [1182, 32] on icon "button" at bounding box center [1186, 34] width 12 height 12
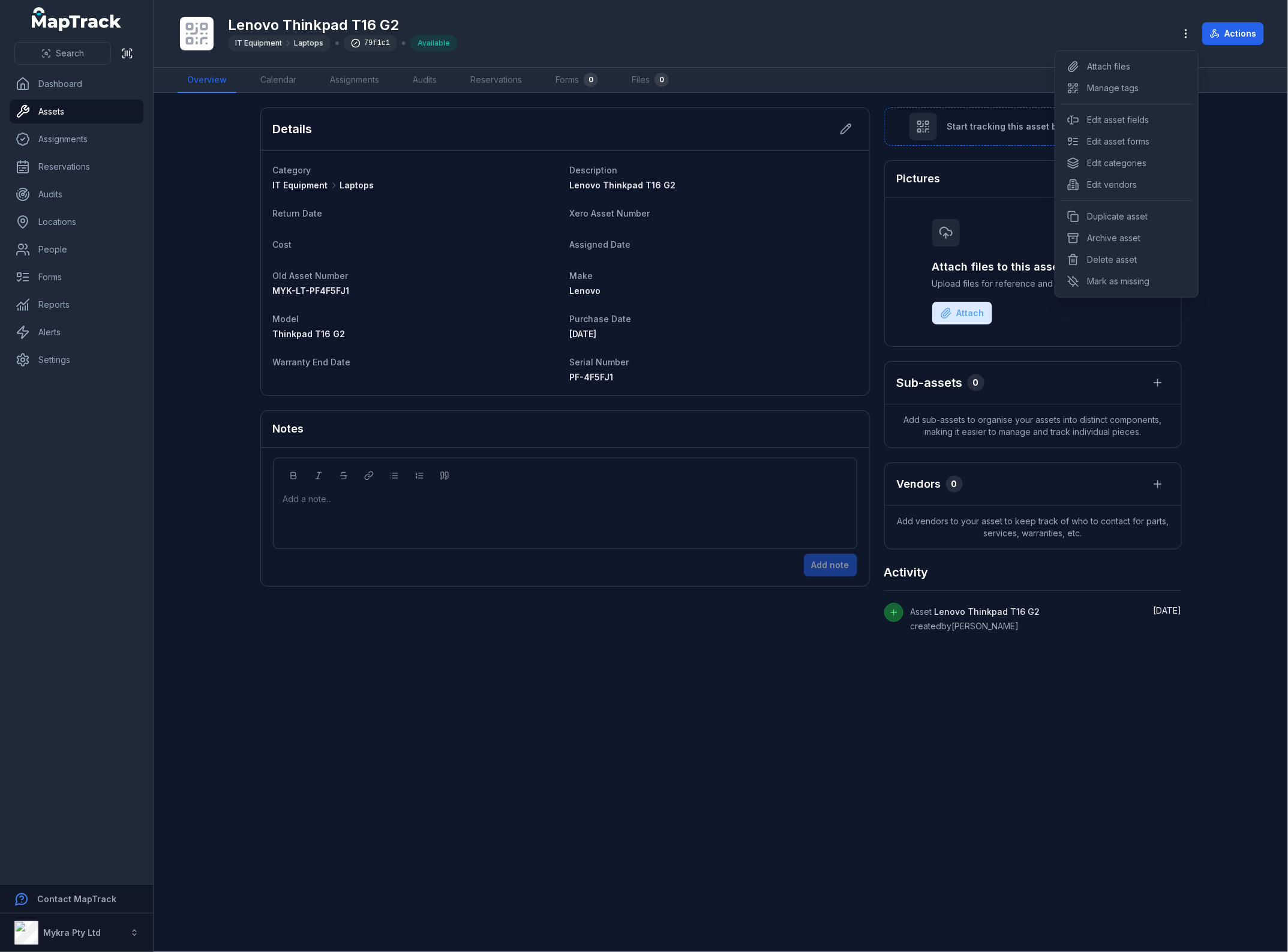
click at [1225, 388] on div "Toggle Navigation Lenovo Thinkpad T16 G2 IT Equipment Laptops 79f1c1 Available …" at bounding box center [721, 476] width 1134 height 952
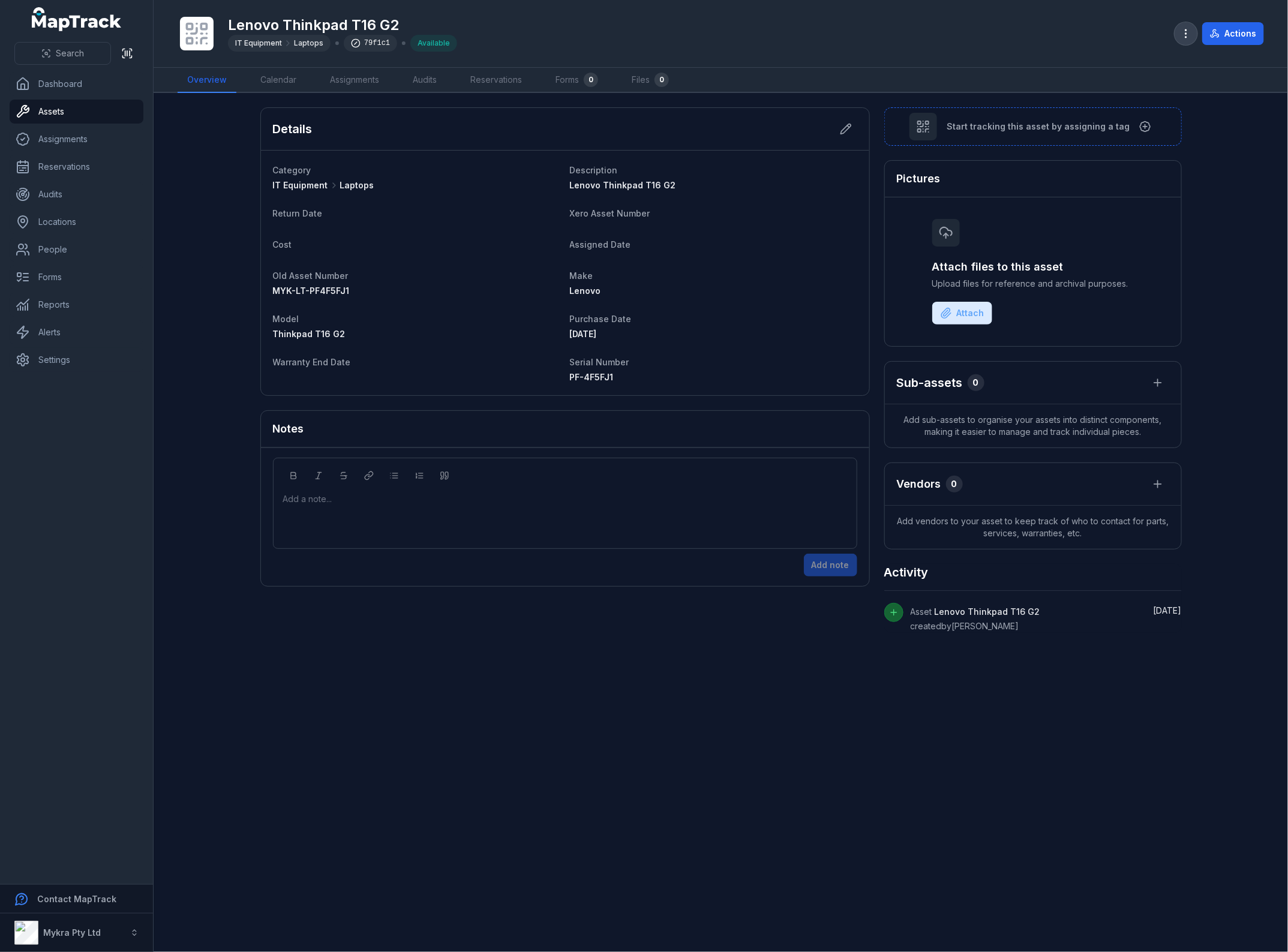
click at [1183, 25] on button "button" at bounding box center [1185, 34] width 23 height 23
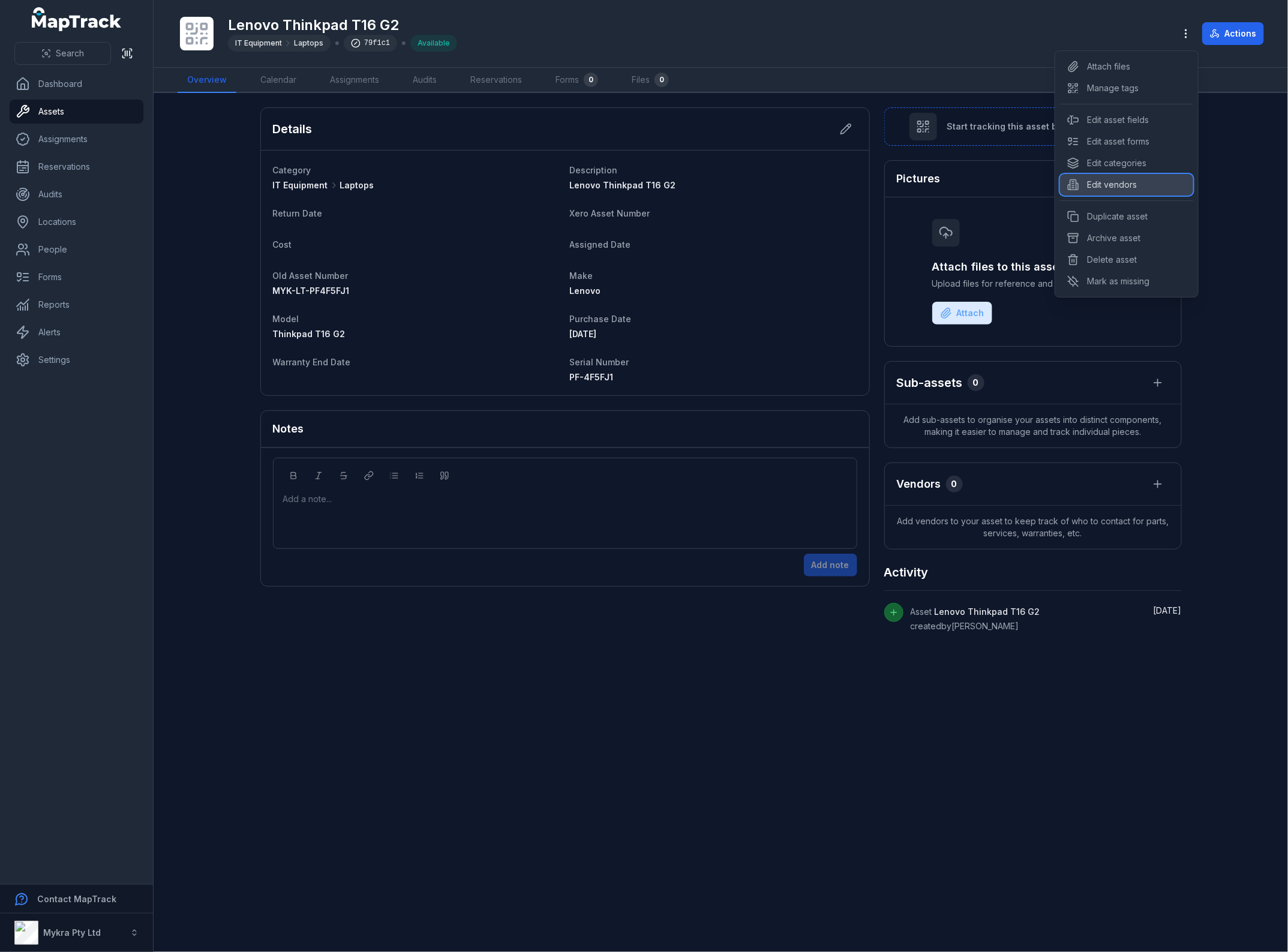
click at [1117, 187] on div "Edit vendors" at bounding box center [1126, 184] width 133 height 22
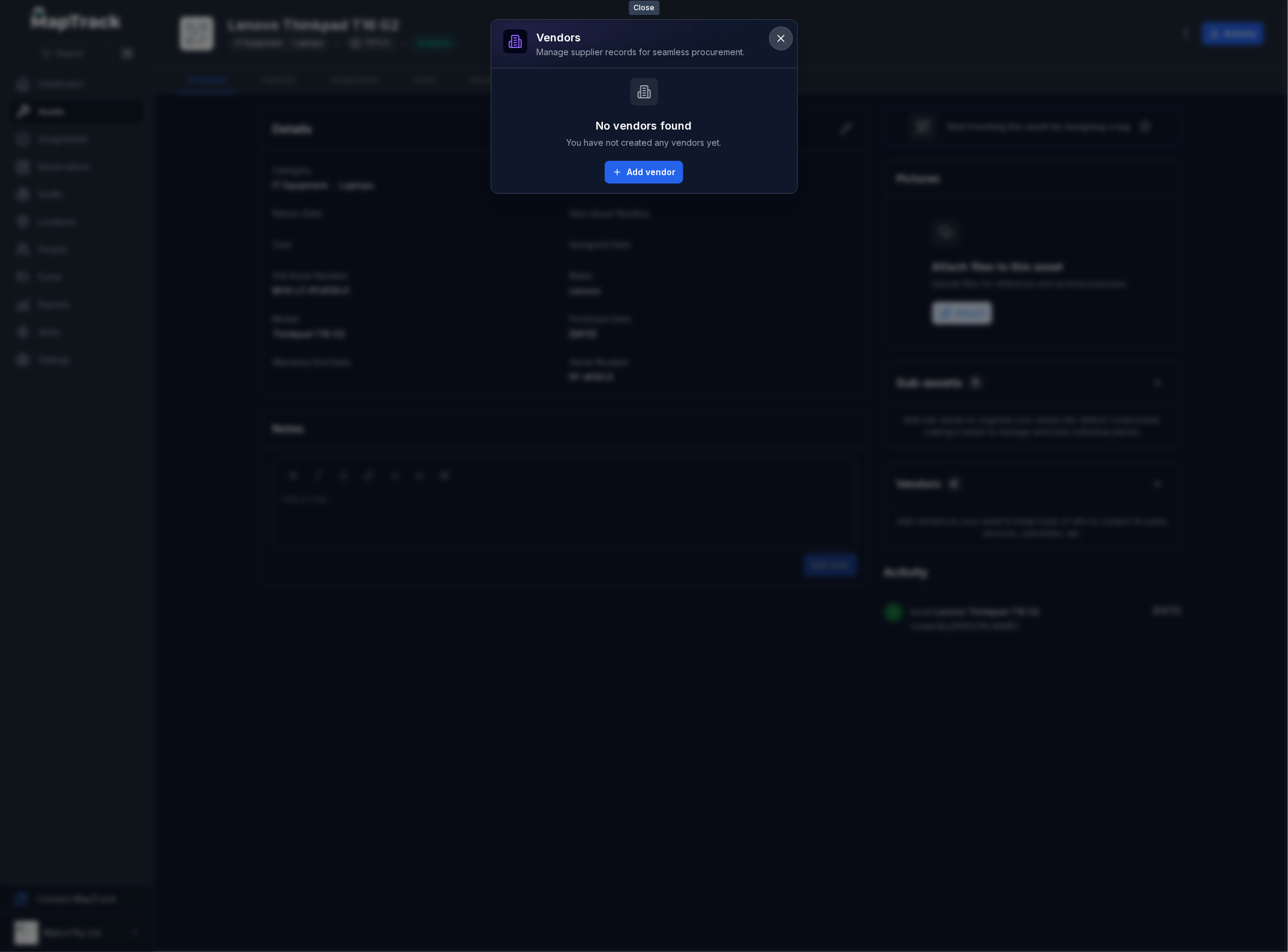
click at [782, 33] on icon at bounding box center [781, 38] width 12 height 12
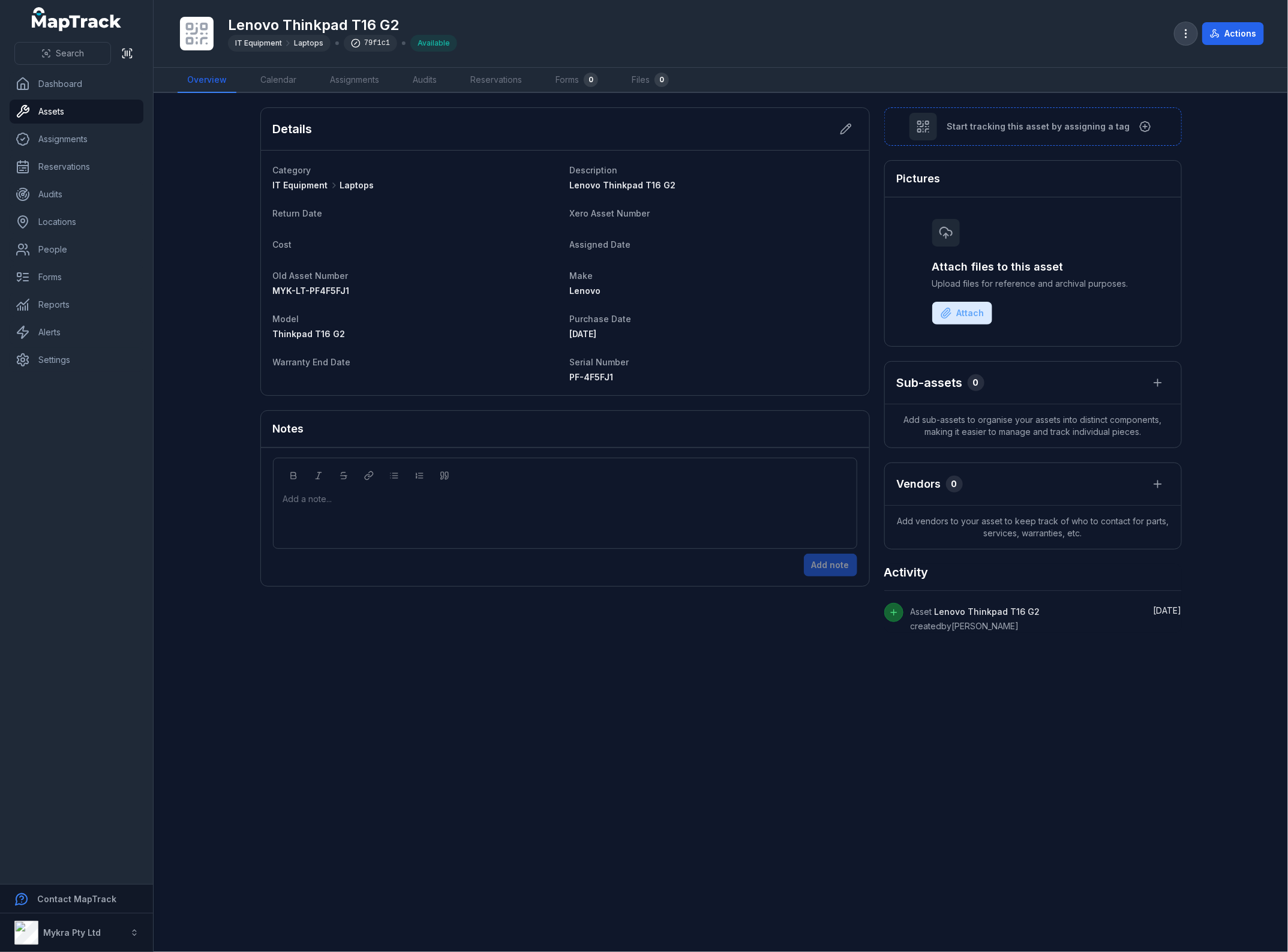
click at [1180, 23] on button "button" at bounding box center [1185, 34] width 23 height 23
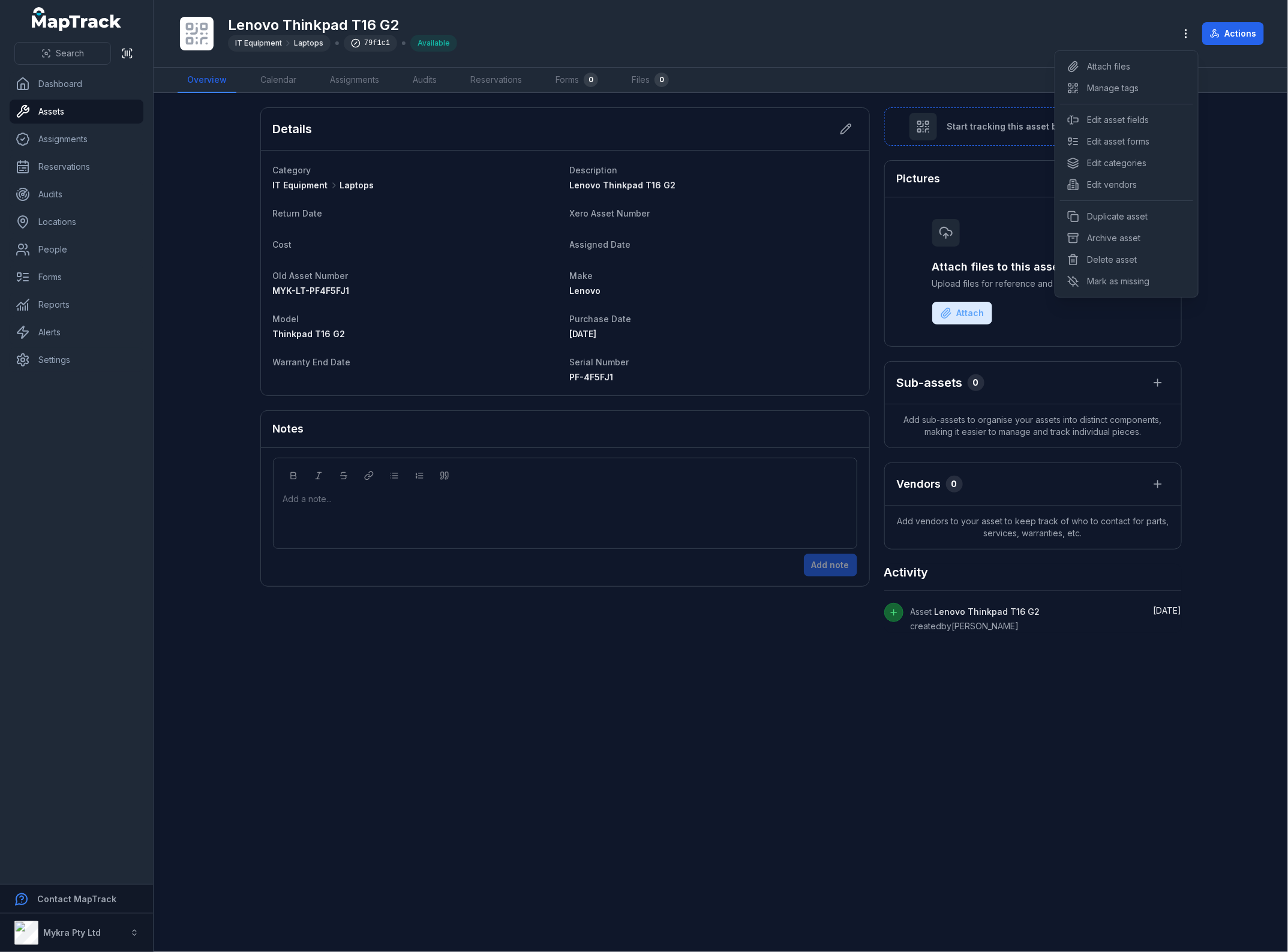
drag, startPoint x: 682, startPoint y: 706, endPoint x: 646, endPoint y: 559, distance: 151.3
click at [682, 706] on div "Toggle Navigation Lenovo Thinkpad T16 G2 IT Equipment Laptops 79f1c1 Available …" at bounding box center [721, 476] width 1134 height 952
